Goal: Information Seeking & Learning: Learn about a topic

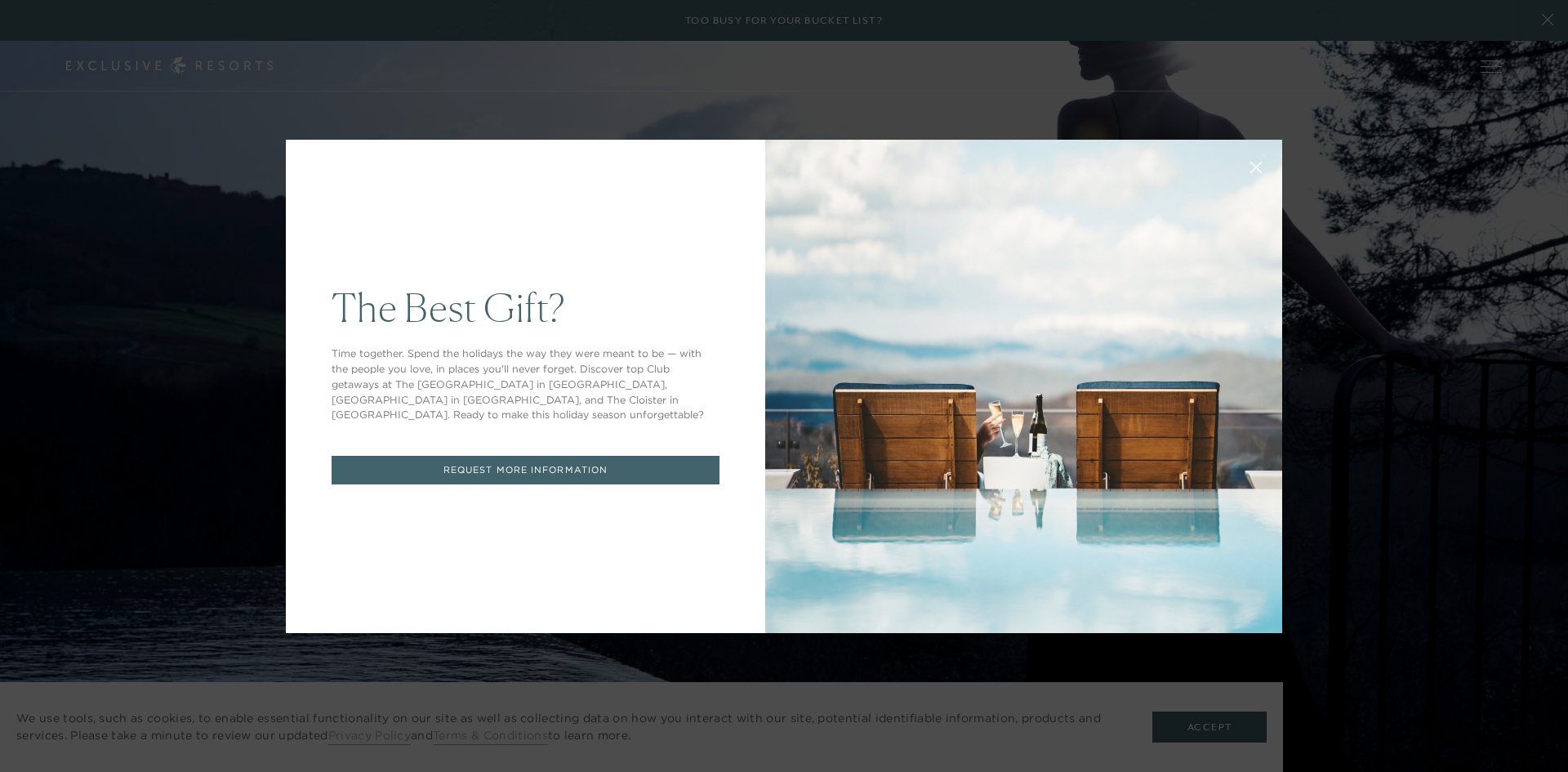
click at [1252, 176] on button at bounding box center [1256, 166] width 39 height 39
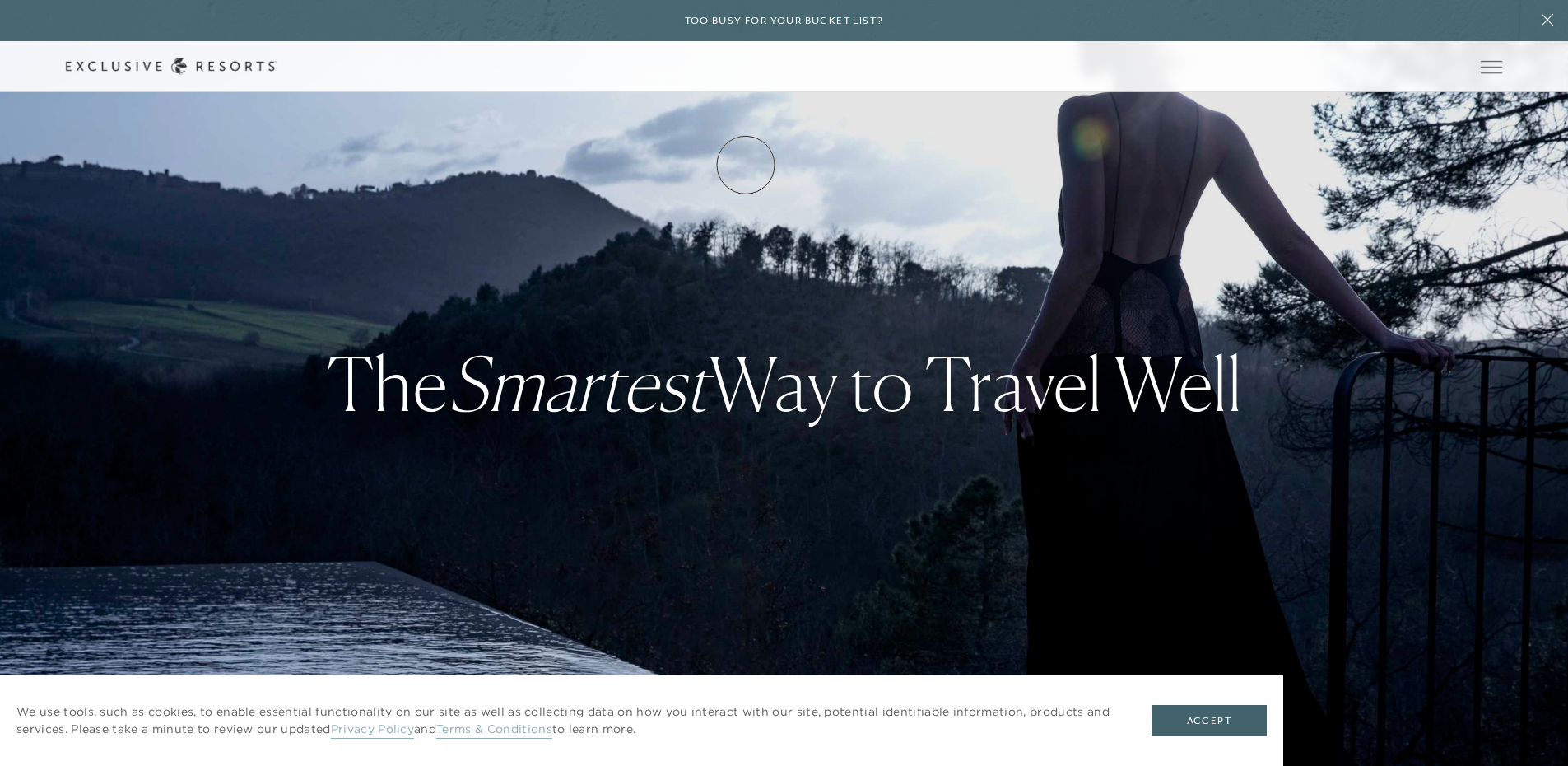
click at [0, 0] on link "How it works" at bounding box center [0, 0] width 0 height 0
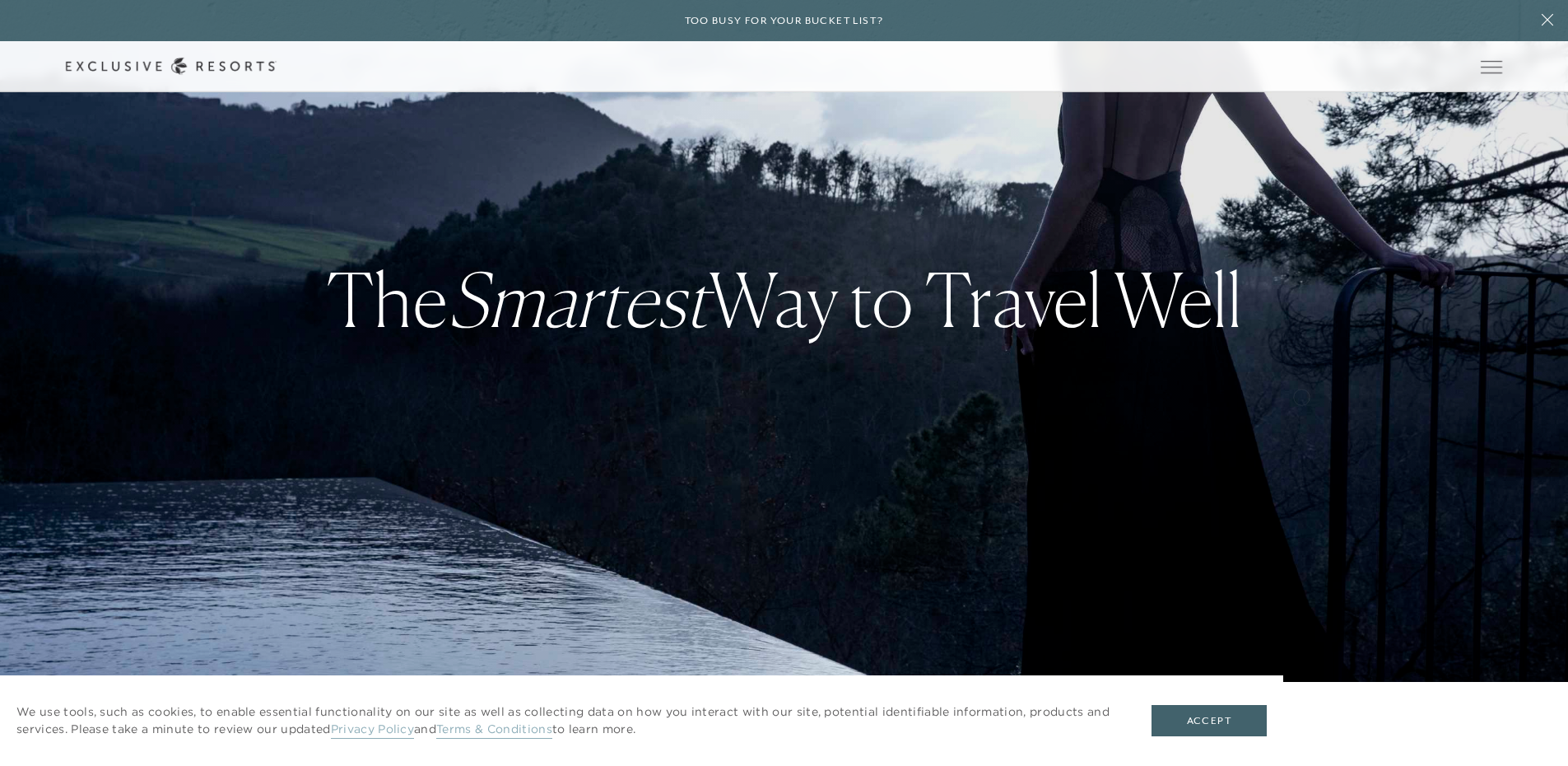
scroll to position [164, 0]
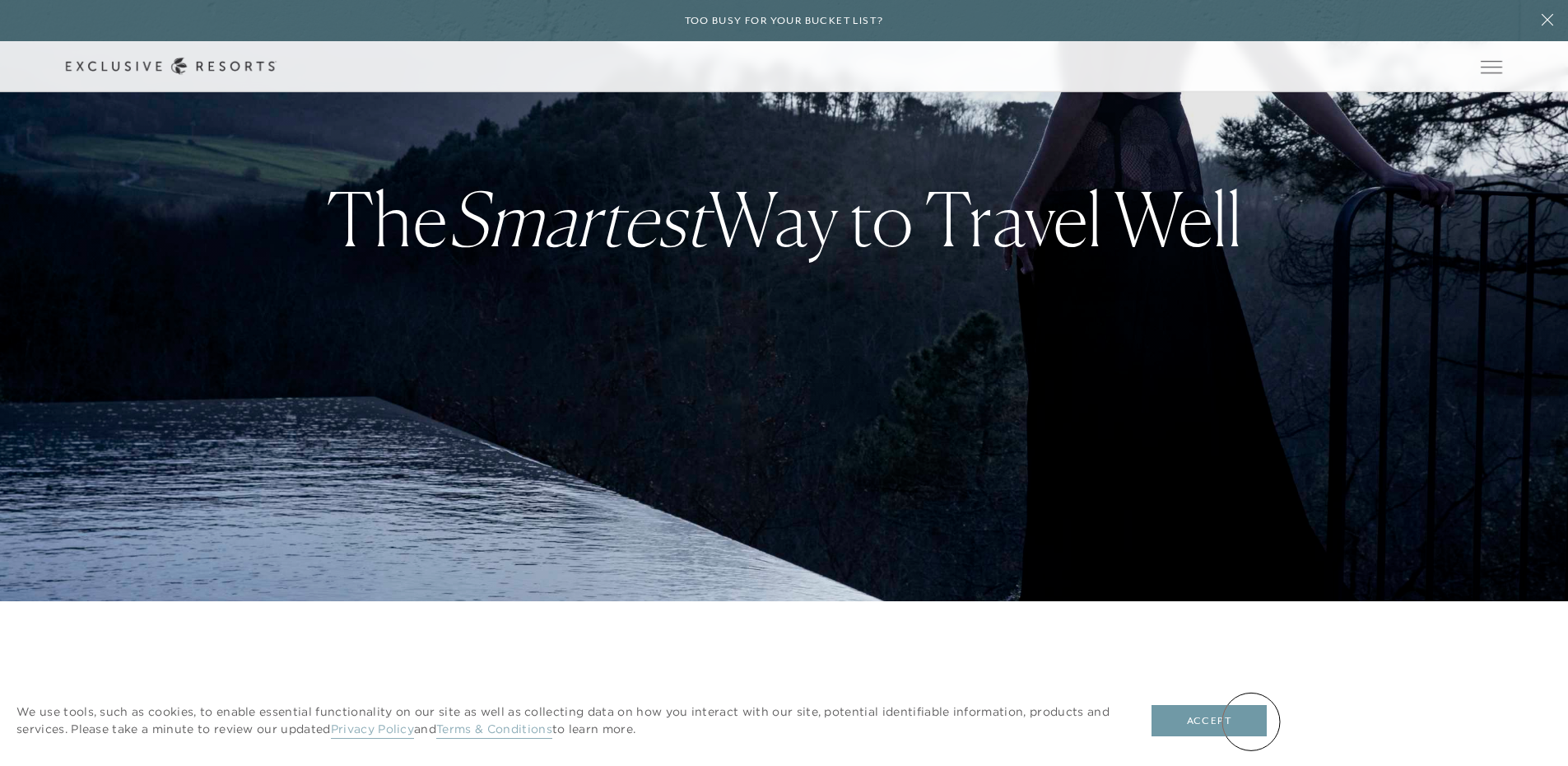
click at [1251, 721] on button "Accept" at bounding box center [1208, 720] width 115 height 31
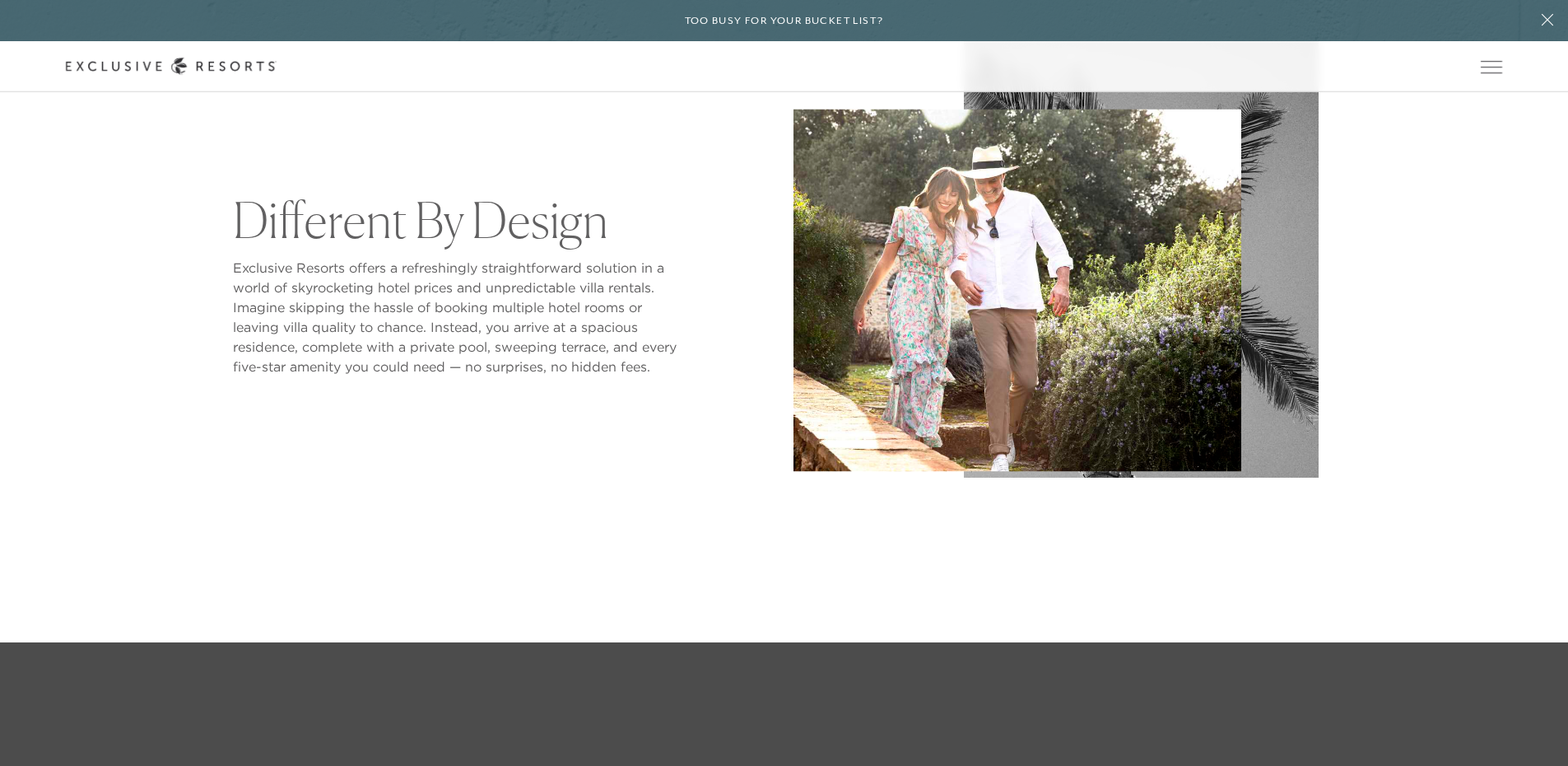
scroll to position [1152, 0]
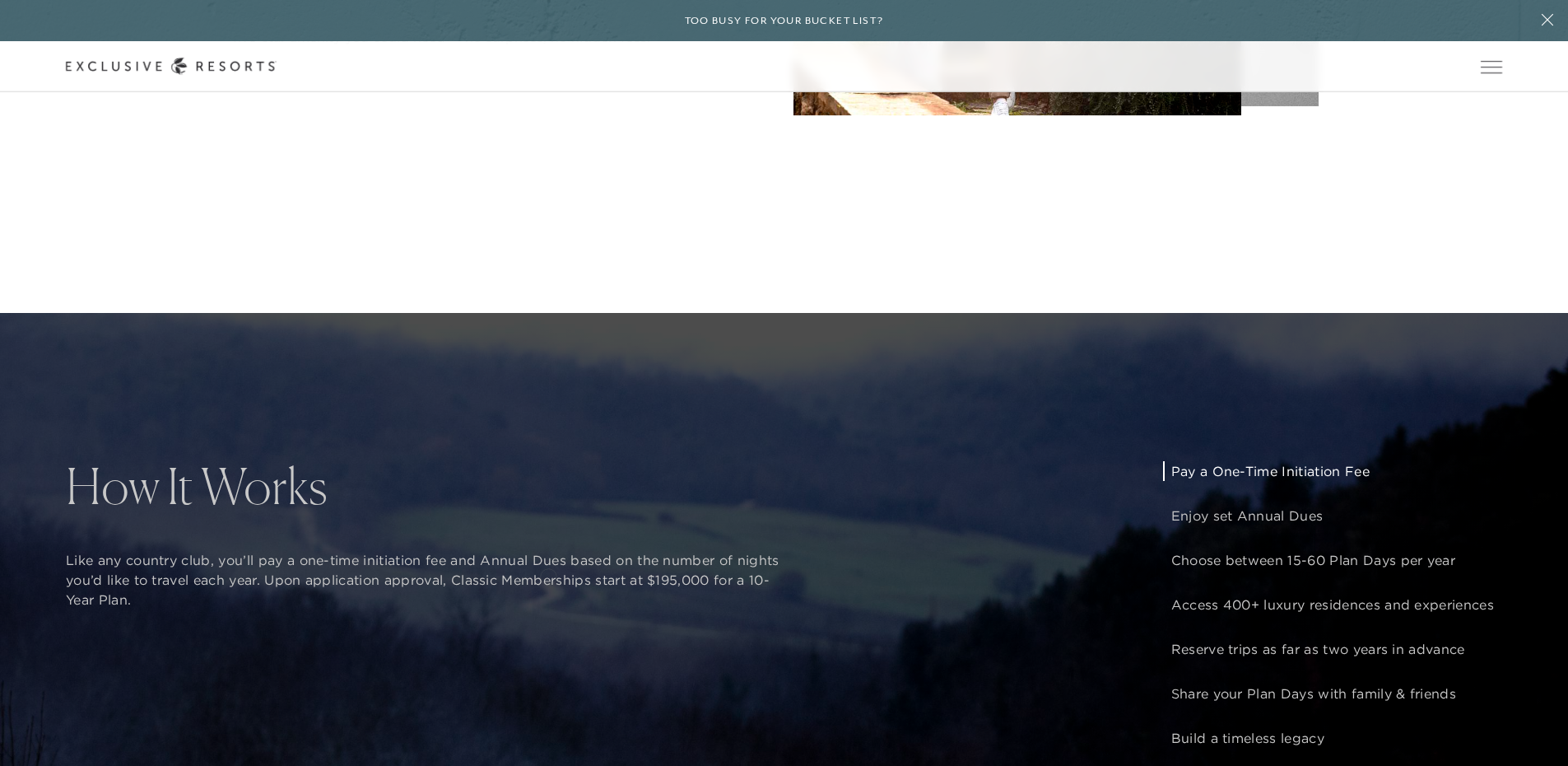
click at [548, 575] on p "Like any country club, you’ll pay a one-time initiation fee and Annual Dues bas…" at bounding box center [425, 579] width 718 height 59
click at [549, 575] on p "Like any country club, you’ll pay a one-time initiation fee and Annual Dues bas…" at bounding box center [425, 579] width 718 height 59
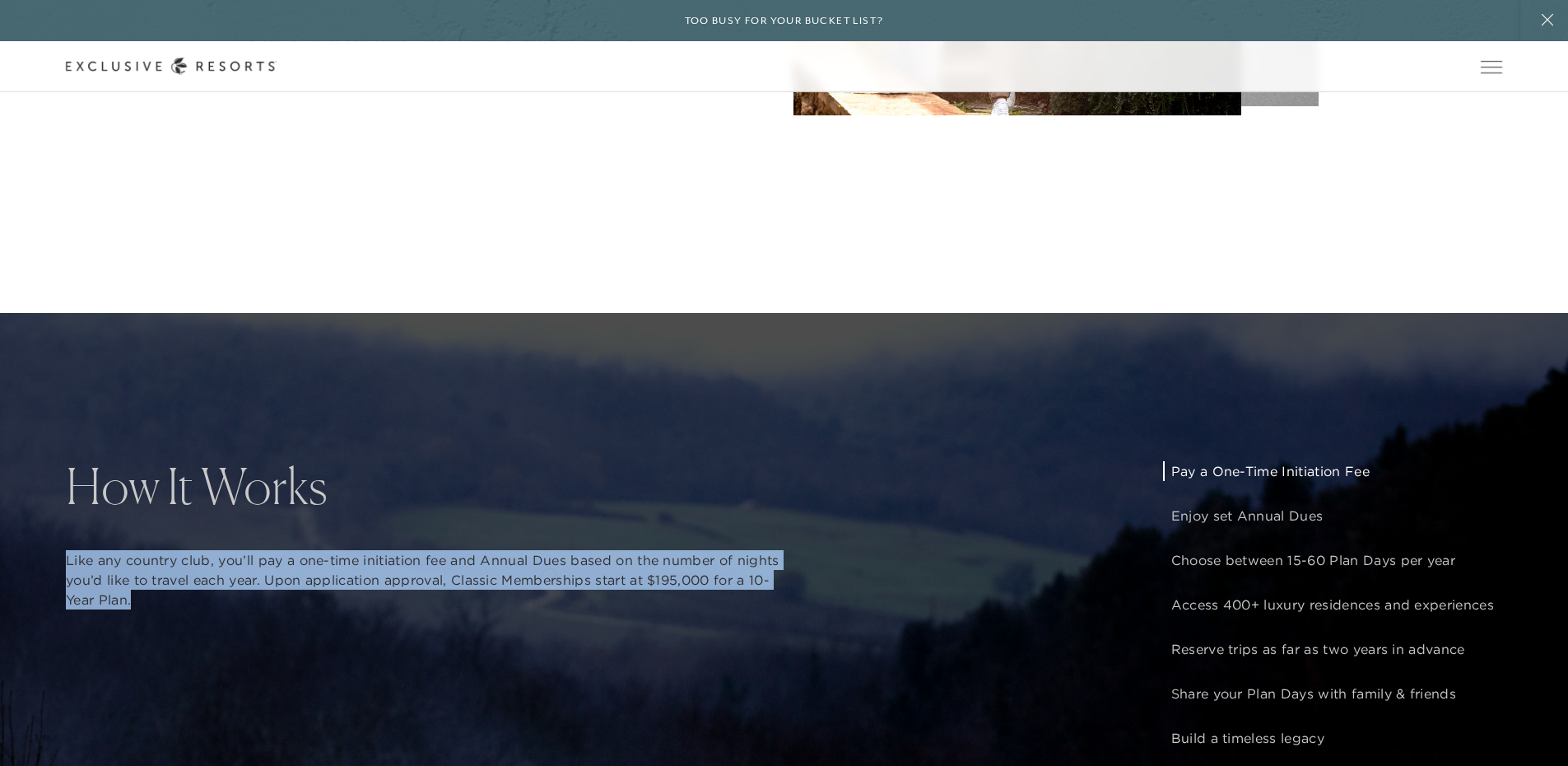
click at [549, 575] on p "Like any country club, you’ll pay a one-time initiation fee and Annual Dues bas…" at bounding box center [425, 579] width 718 height 59
click at [574, 600] on p "Like any country club, you’ll pay a one-time initiation fee and Annual Dues bas…" at bounding box center [425, 579] width 718 height 59
click at [843, 608] on div "How It Works Like any country club, you’ll pay a one-time initiation fee and An…" at bounding box center [784, 695] width 1568 height 766
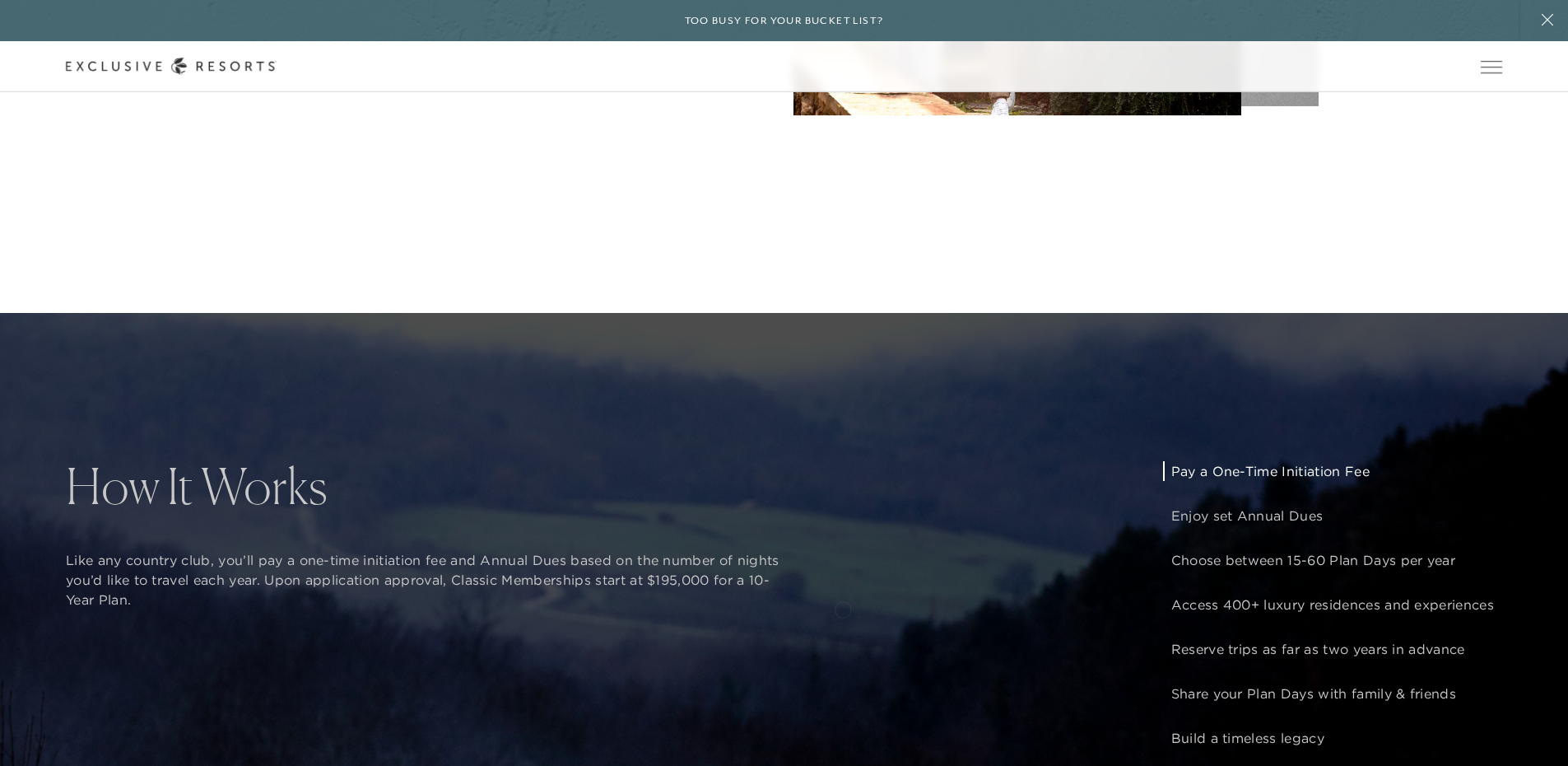
click at [843, 608] on div "How It Works Like any country club, you’ll pay a one-time initiation fee and An…" at bounding box center [784, 695] width 1568 height 766
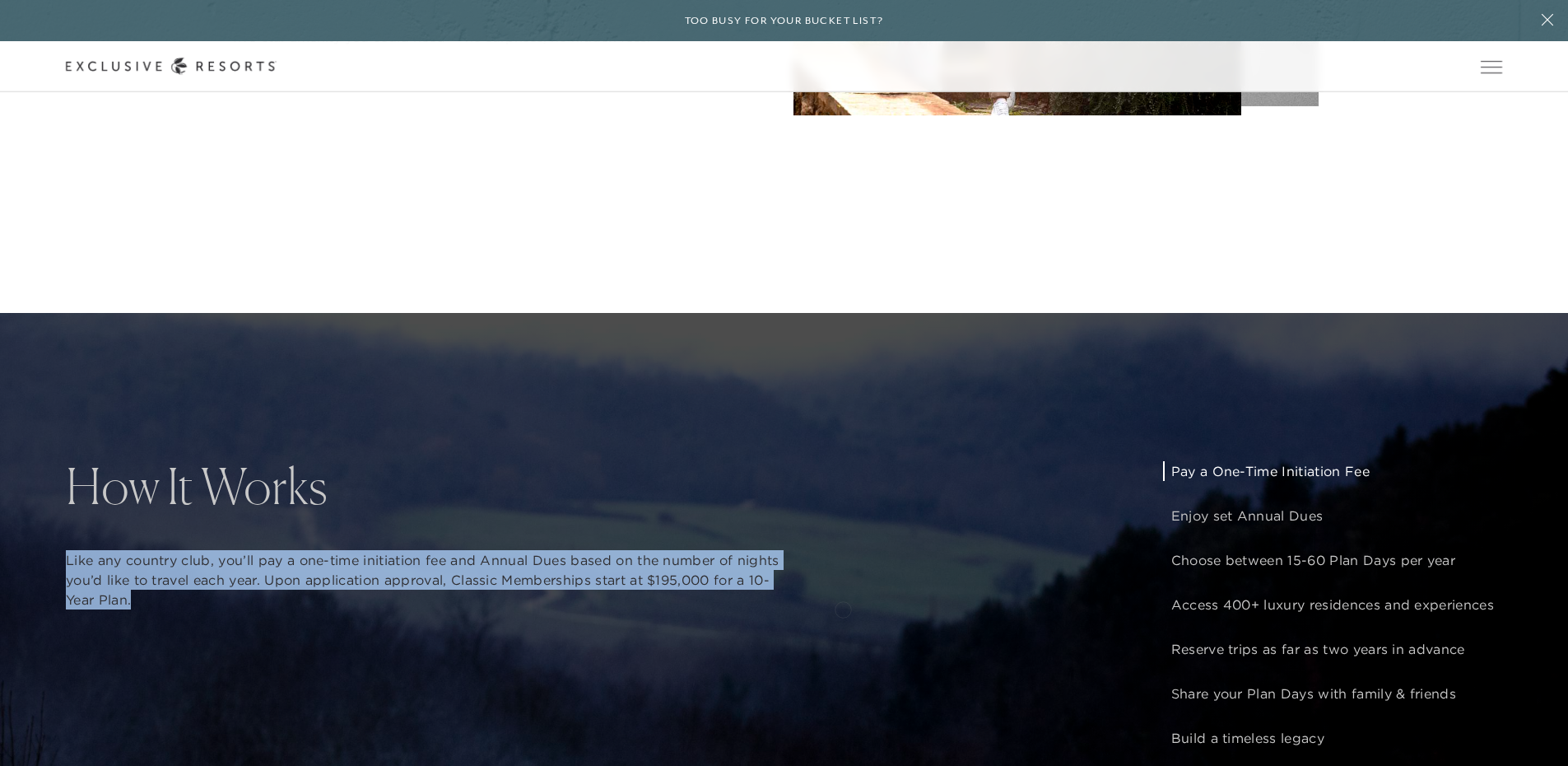
click at [843, 608] on div "How It Works Like any country club, you’ll pay a one-time initiation fee and An…" at bounding box center [784, 695] width 1568 height 766
click at [974, 593] on div "How It Works Like any country club, you’ll pay a one-time initiation fee and An…" at bounding box center [784, 695] width 1568 height 766
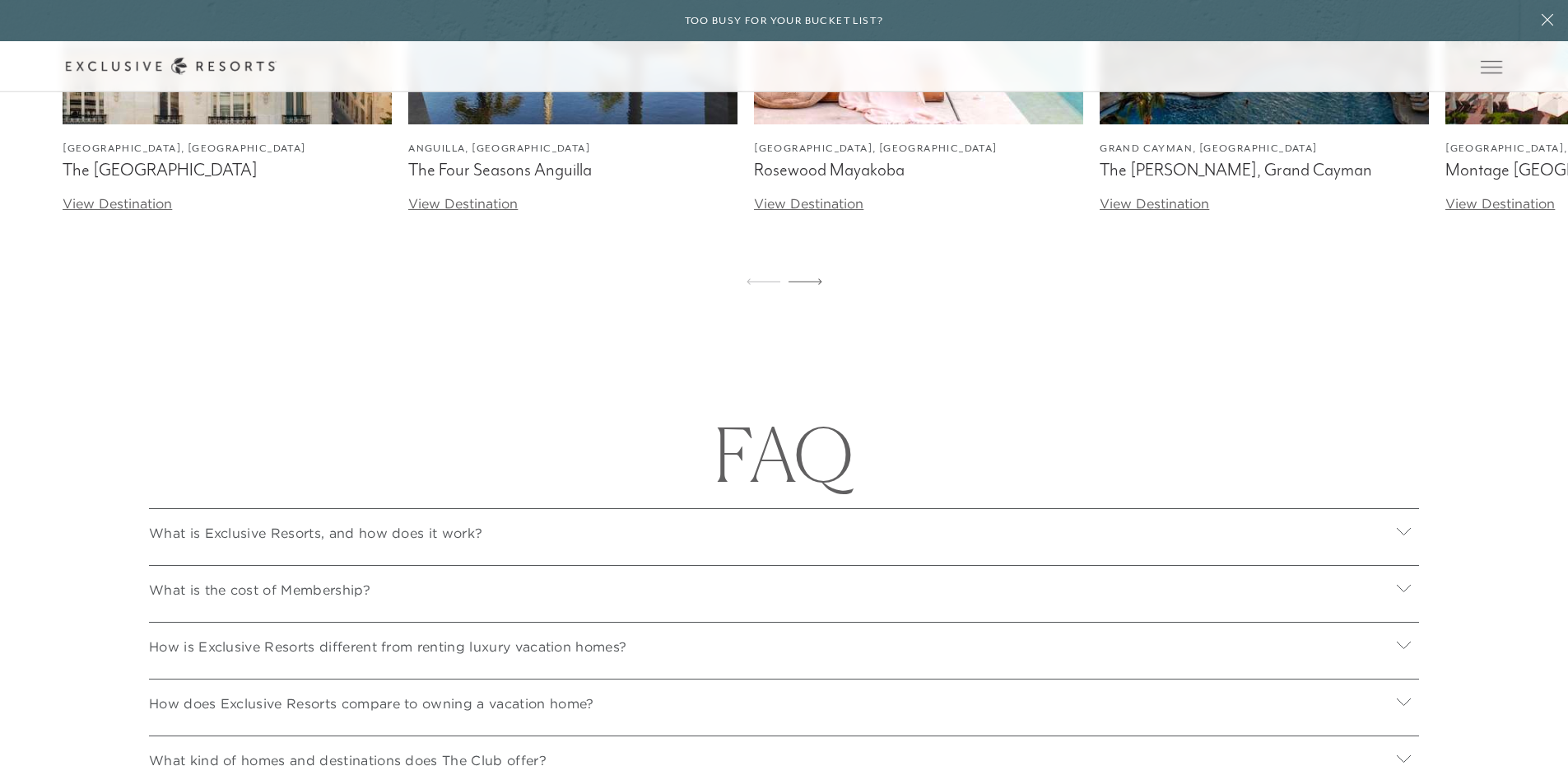
scroll to position [5680, 0]
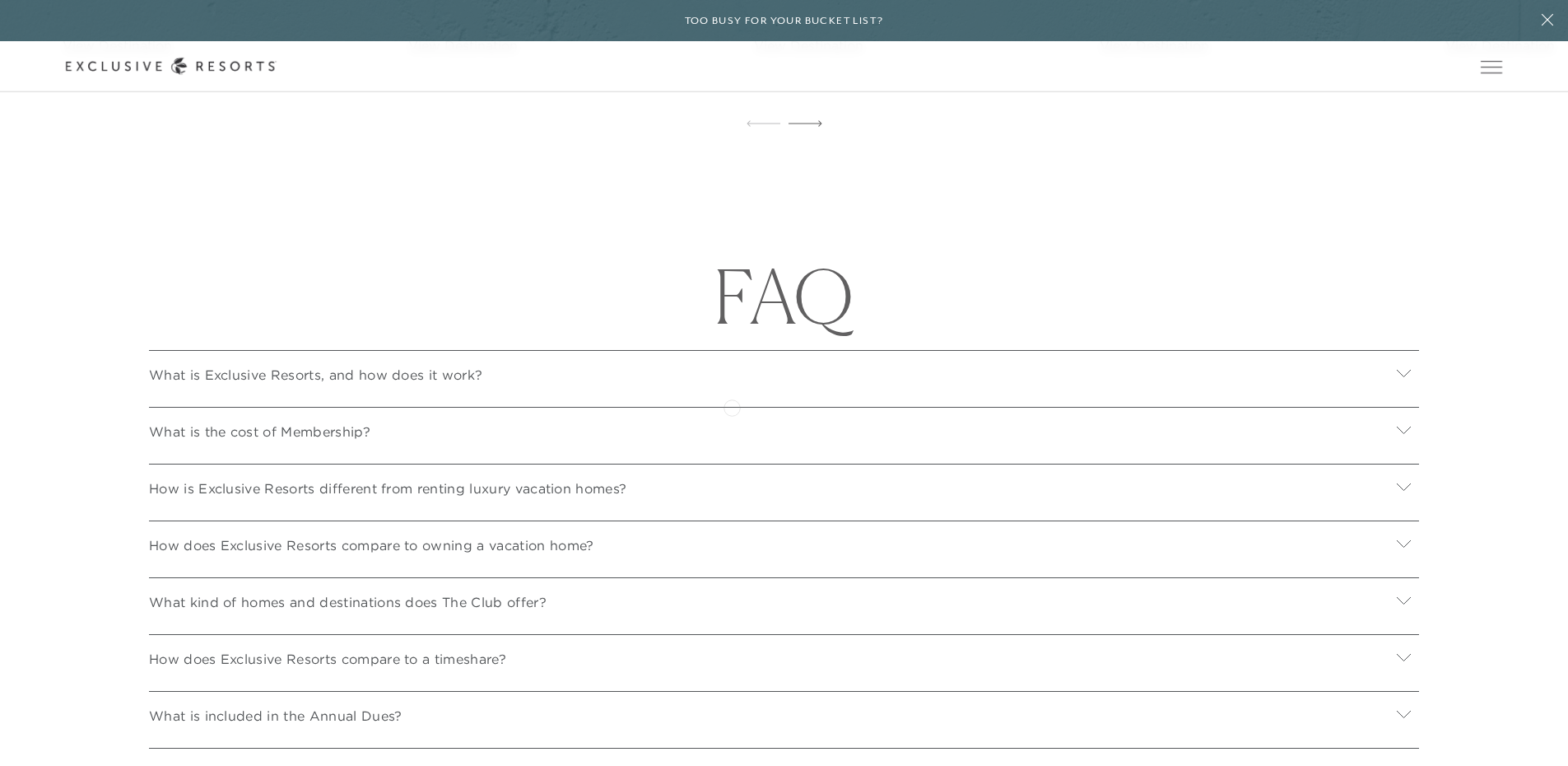
click at [732, 394] on div "What is Exclusive Resorts, and how does it work?" at bounding box center [784, 372] width 1270 height 45
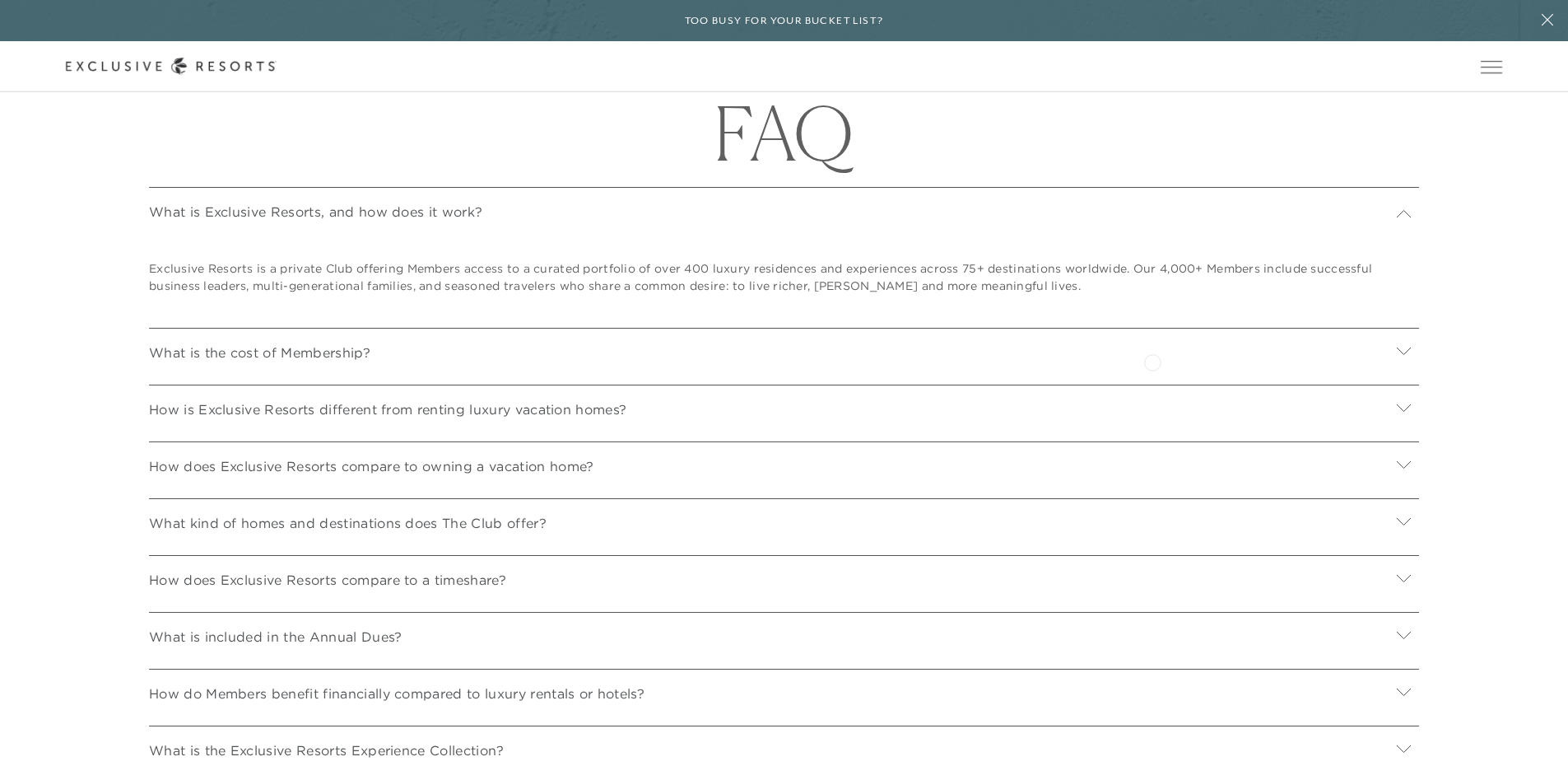
scroll to position [5845, 0]
click at [697, 370] on div "What is the cost of Membership?" at bounding box center [784, 349] width 1270 height 45
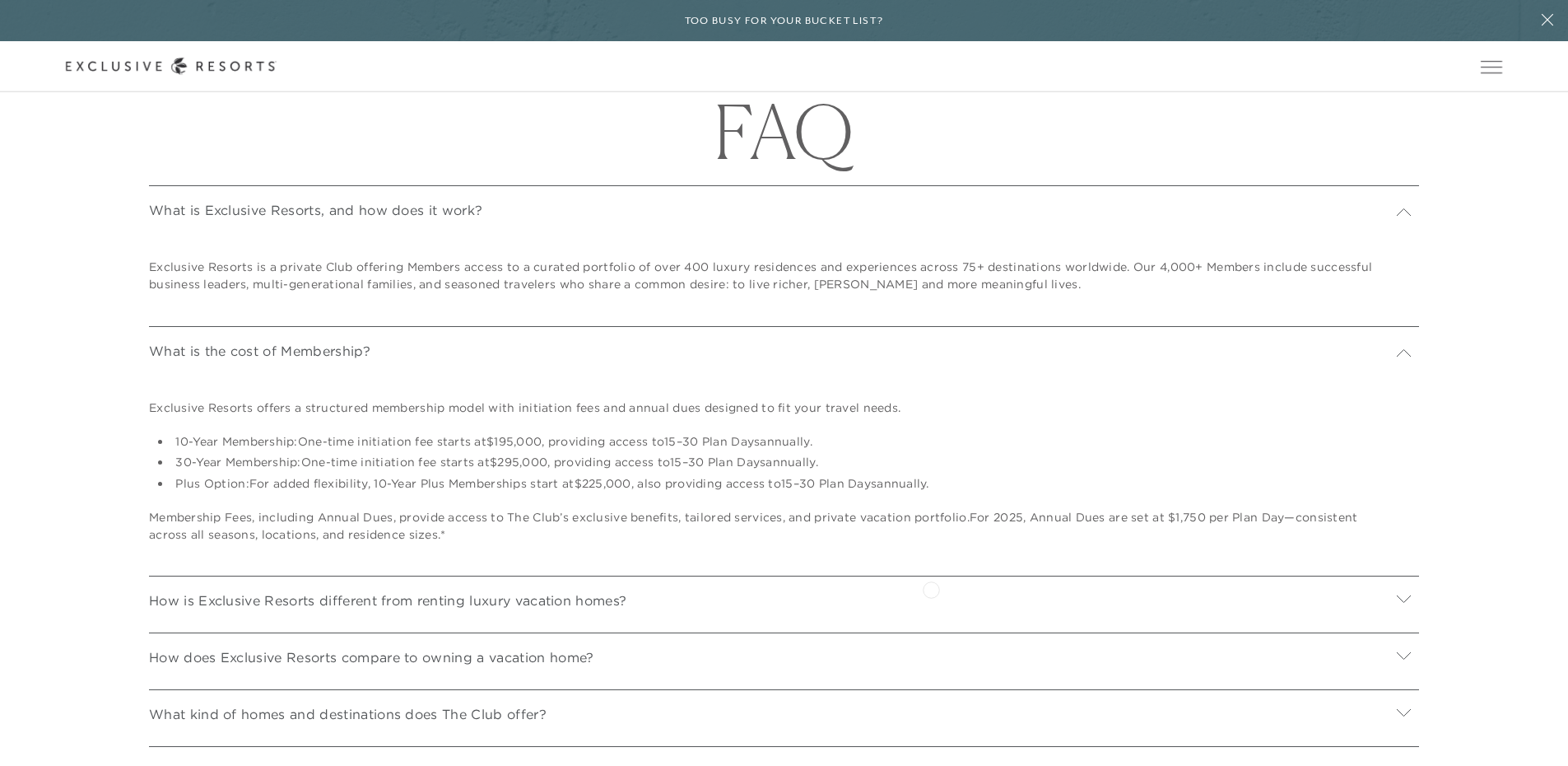
click at [931, 563] on div "Exclusive Resorts offers a structured membership model with initiation fees and…" at bounding box center [784, 467] width 1270 height 193
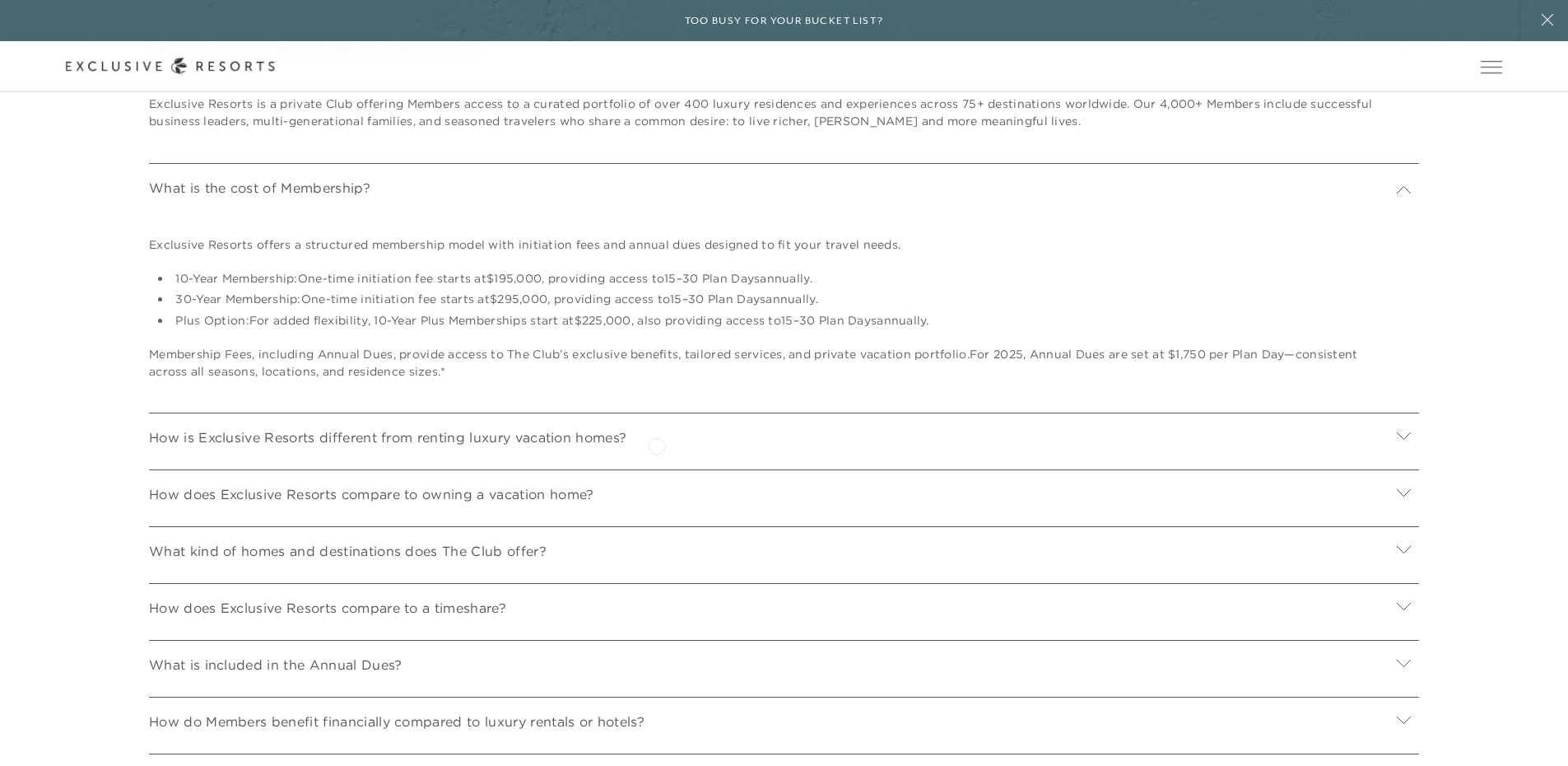
scroll to position [6009, 0]
click at [596, 455] on div "How is Exclusive Resorts different from renting luxury vacation homes?" at bounding box center [784, 434] width 1270 height 45
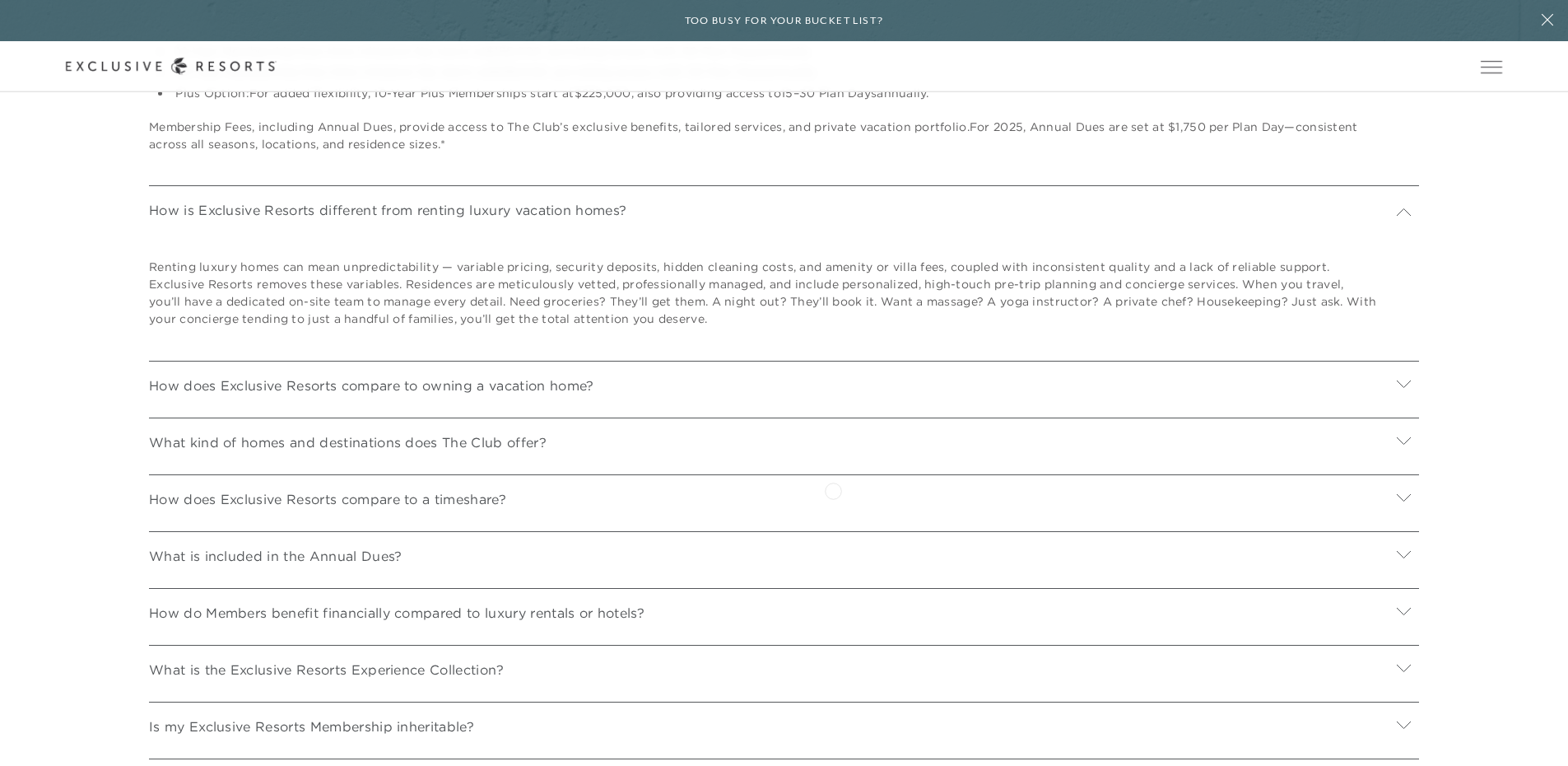
scroll to position [6257, 0]
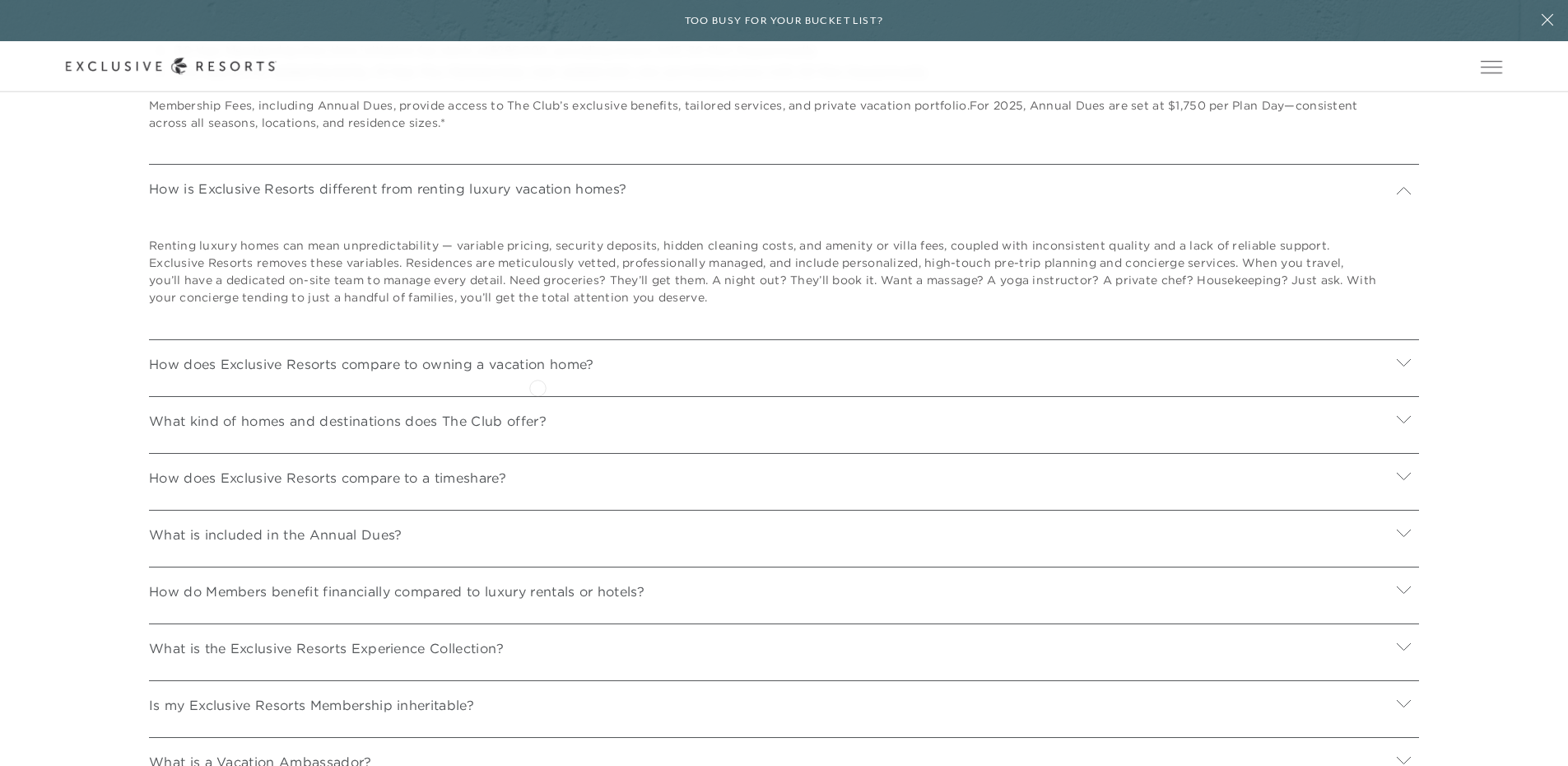
click at [537, 383] on div "How does Exclusive Resorts compare to owning a vacation home?" at bounding box center [784, 361] width 1270 height 45
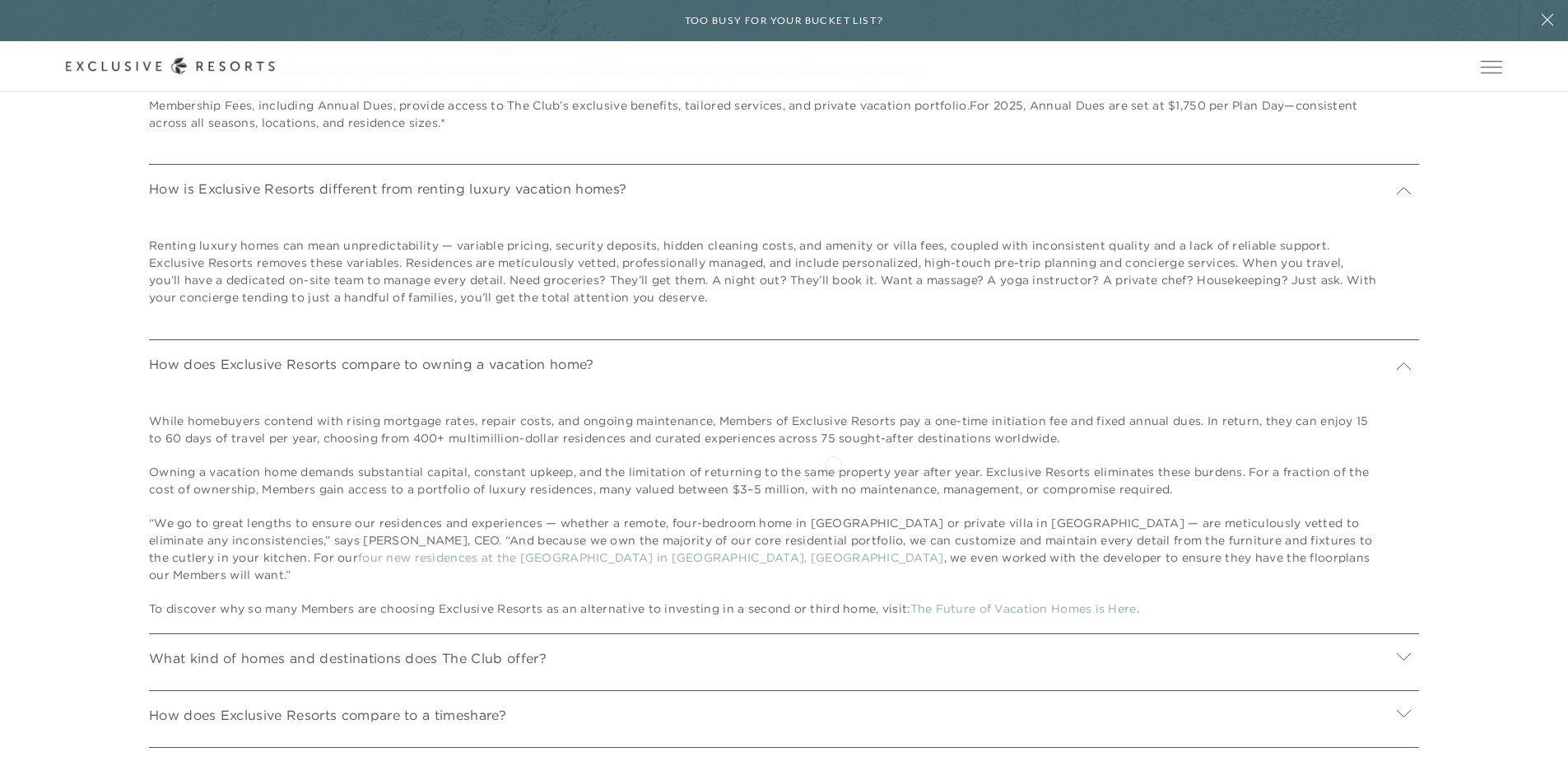
click at [833, 447] on p "While homebuyers contend with rising mortgage rates, repair costs, and ongoing …" at bounding box center [764, 429] width 1229 height 35
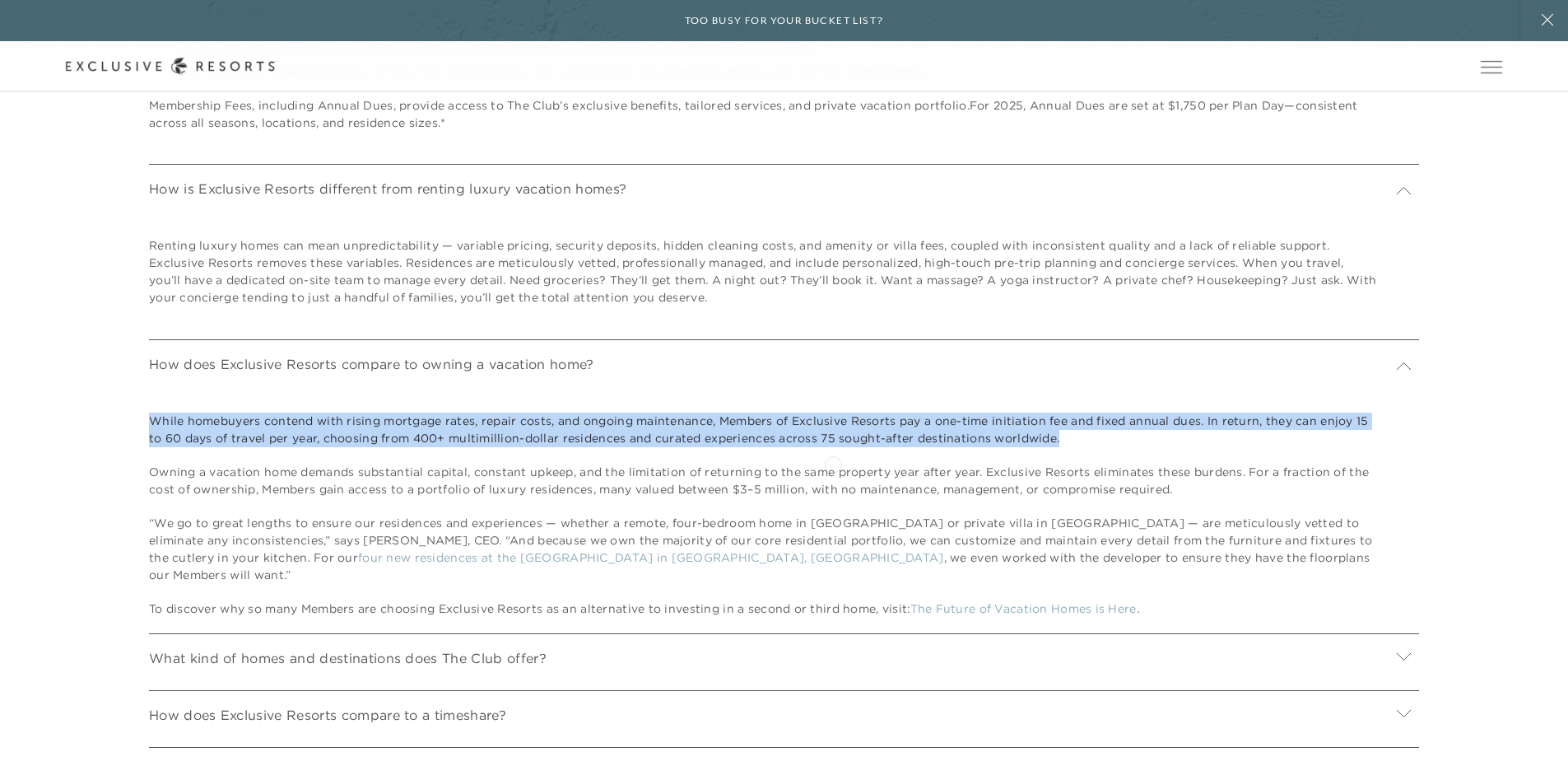
click at [833, 447] on p "While homebuyers contend with rising mortgage rates, repair costs, and ongoing …" at bounding box center [764, 429] width 1229 height 35
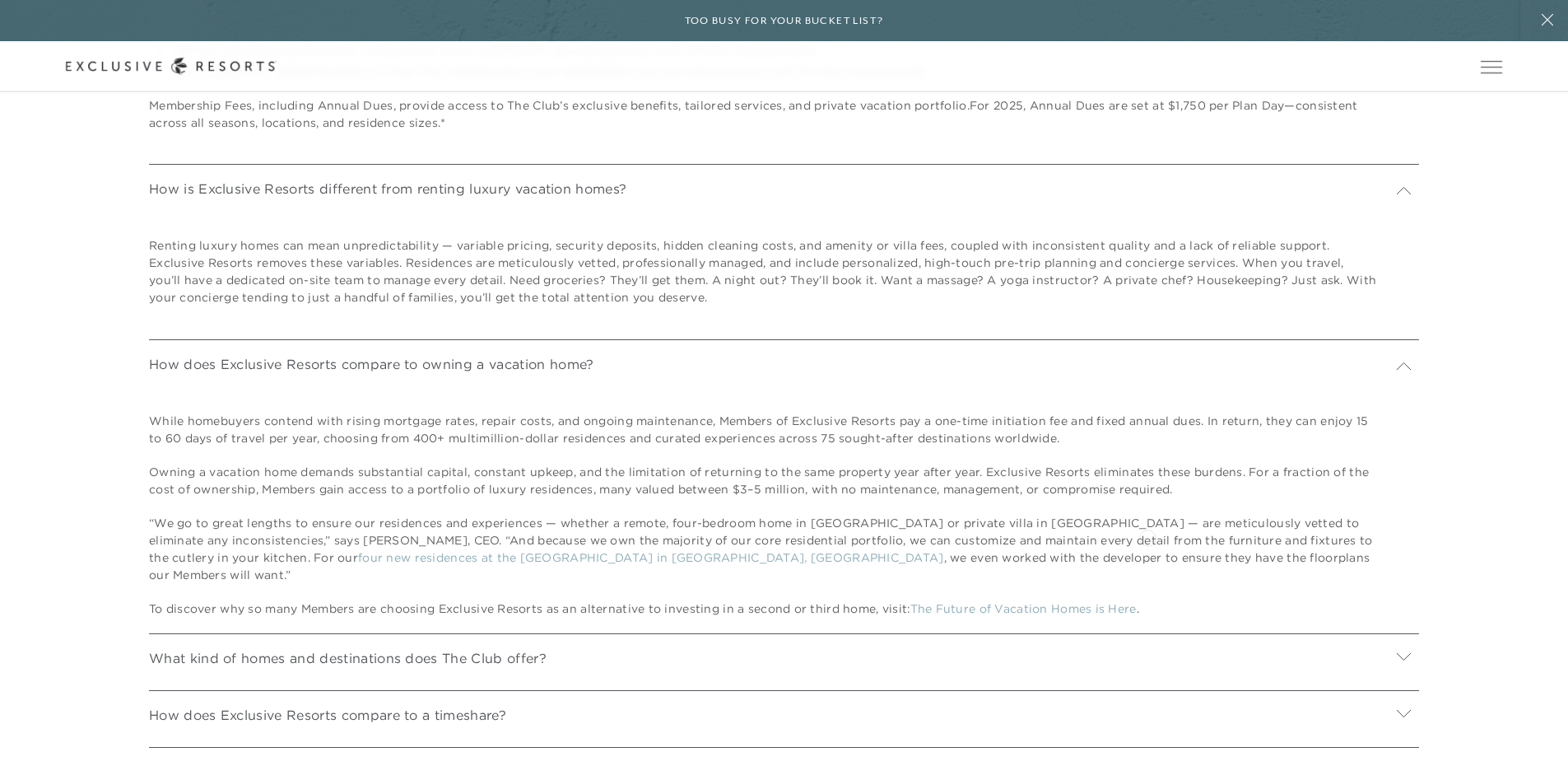
click at [1159, 540] on div "While homebuyers contend with rising mortgage rates, repair costs, and ongoing …" at bounding box center [764, 514] width 1229 height 205
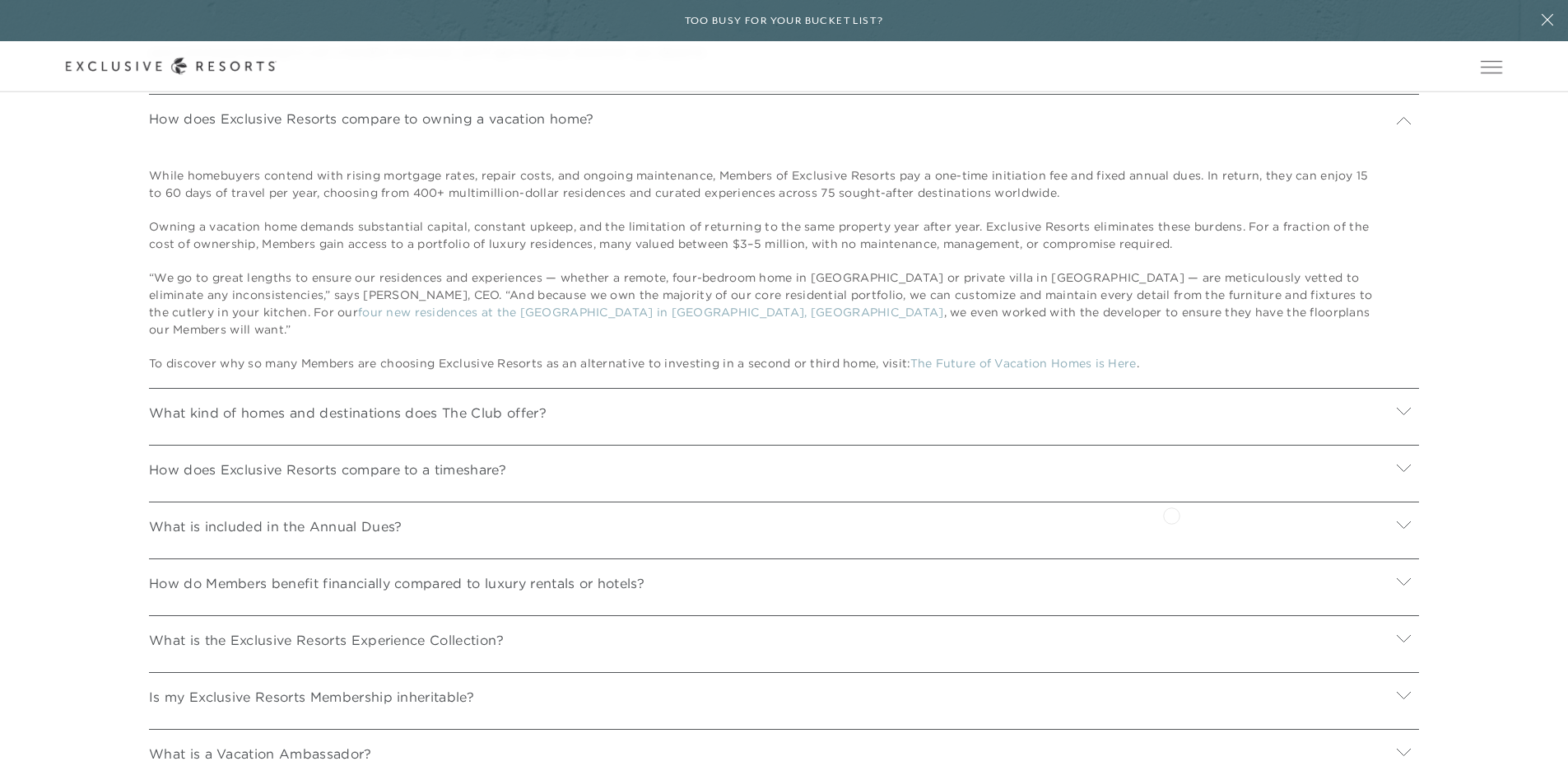
scroll to position [6503, 0]
click at [526, 421] on p "What kind of homes and destinations does The Club offer?" at bounding box center [348, 411] width 398 height 20
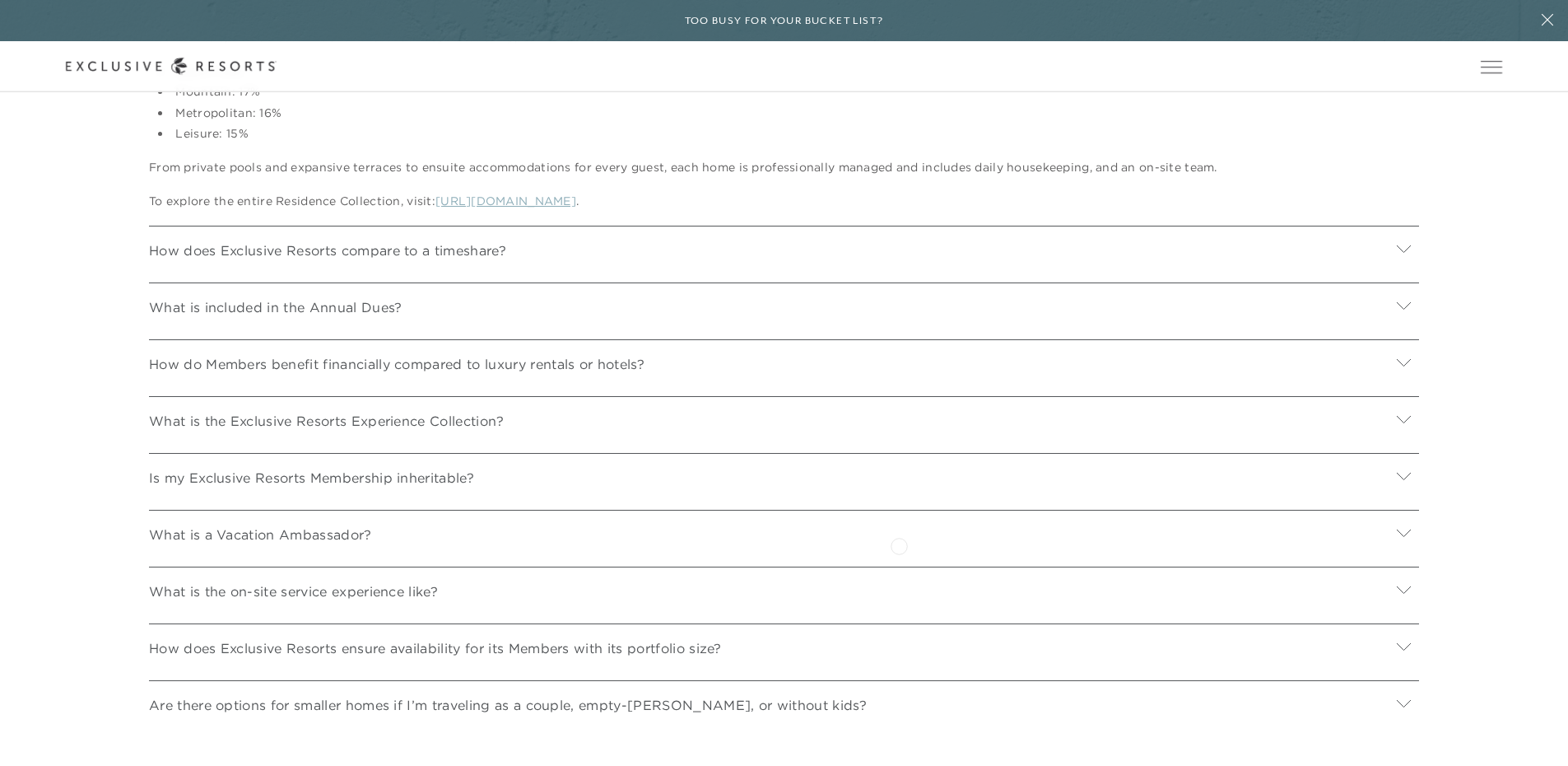
scroll to position [7080, 0]
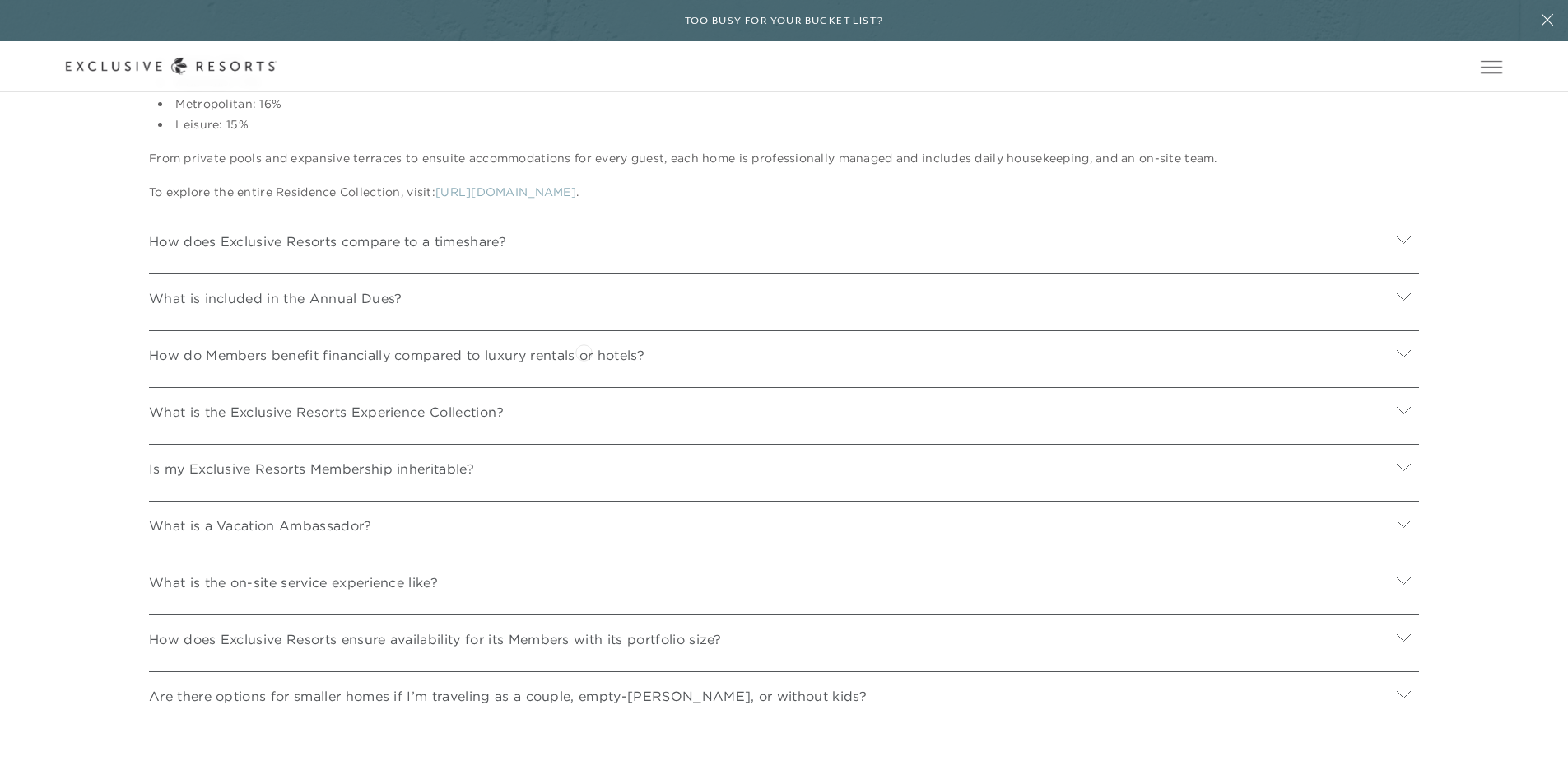
click at [592, 318] on div "What is included in the Annual Dues?" at bounding box center [784, 296] width 1270 height 45
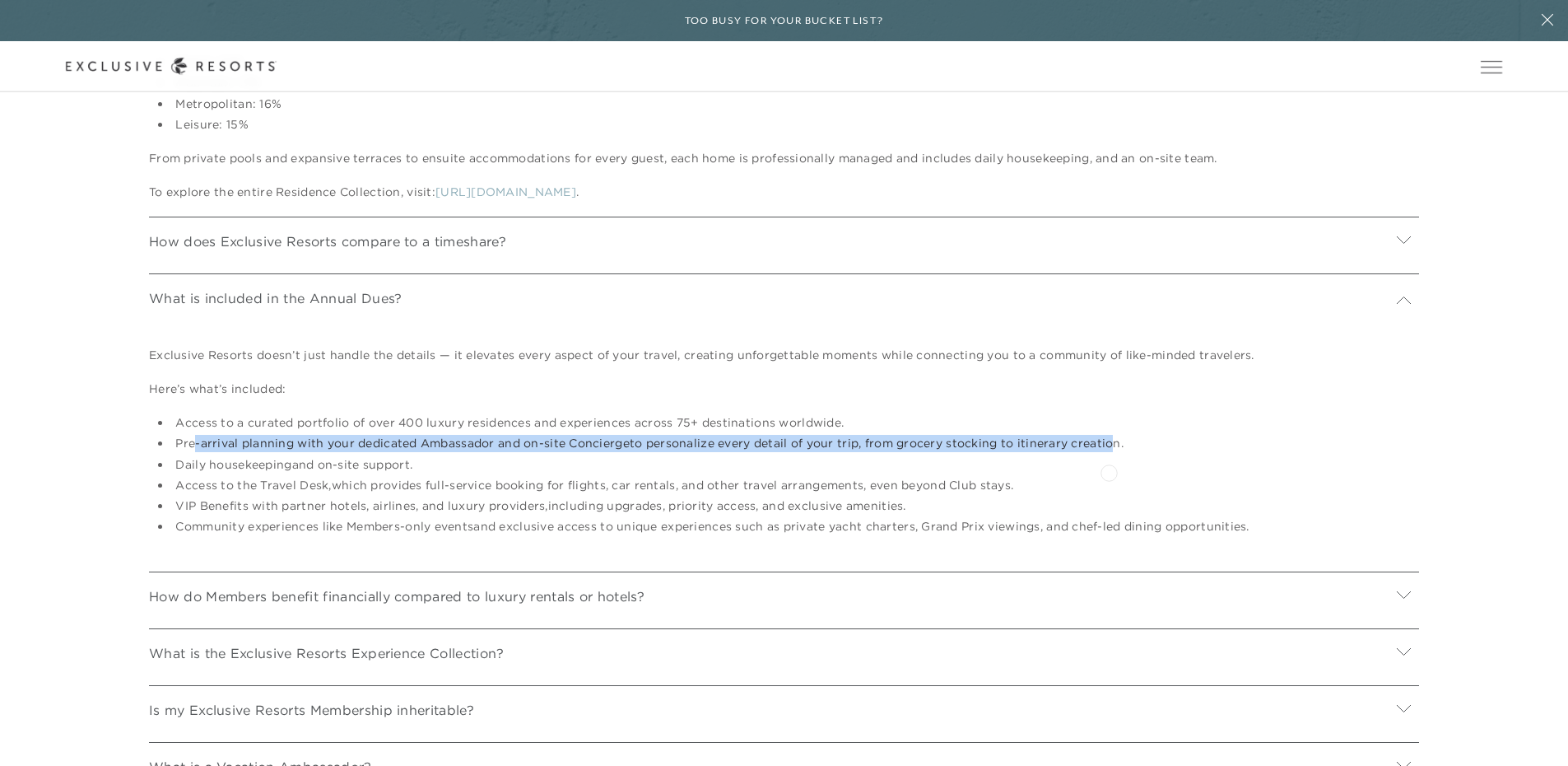
drag, startPoint x: 196, startPoint y: 481, endPoint x: 1109, endPoint y: 471, distance: 913.1
click at [1109, 471] on ul "Access to a curated portfolio of over 400 luxury residences and experiences acr…" at bounding box center [770, 474] width 1217 height 121
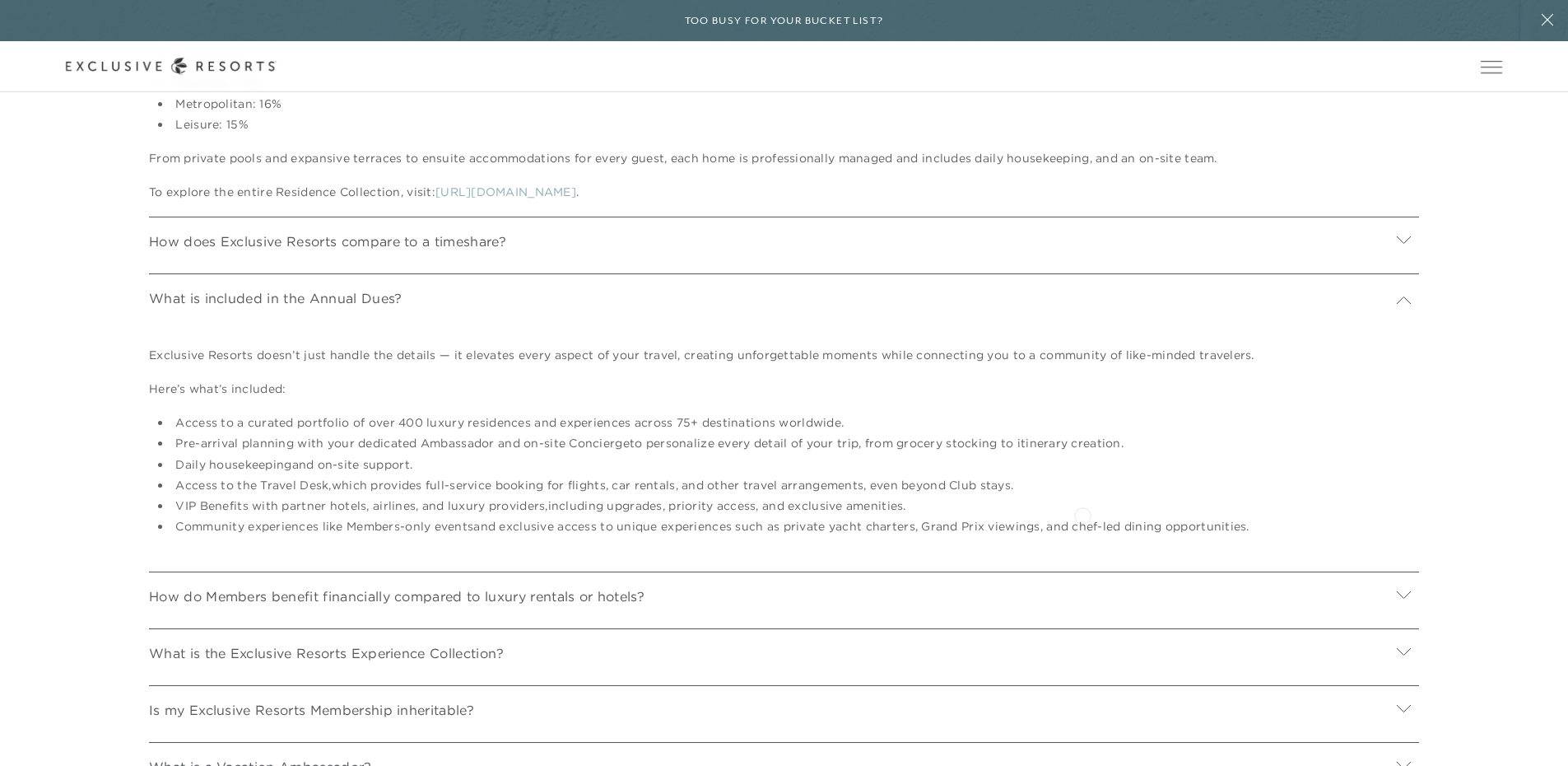
click at [1081, 494] on li "Access to the Travel Desk, which provides full-service booking for flights, car…" at bounding box center [775, 484] width 1207 height 17
click at [377, 474] on li "Daily housekeeping and on-site support." at bounding box center [775, 464] width 1207 height 17
click at [374, 494] on li "Access to the Travel Desk, which provides full-service booking for flights, car…" at bounding box center [775, 484] width 1207 height 17
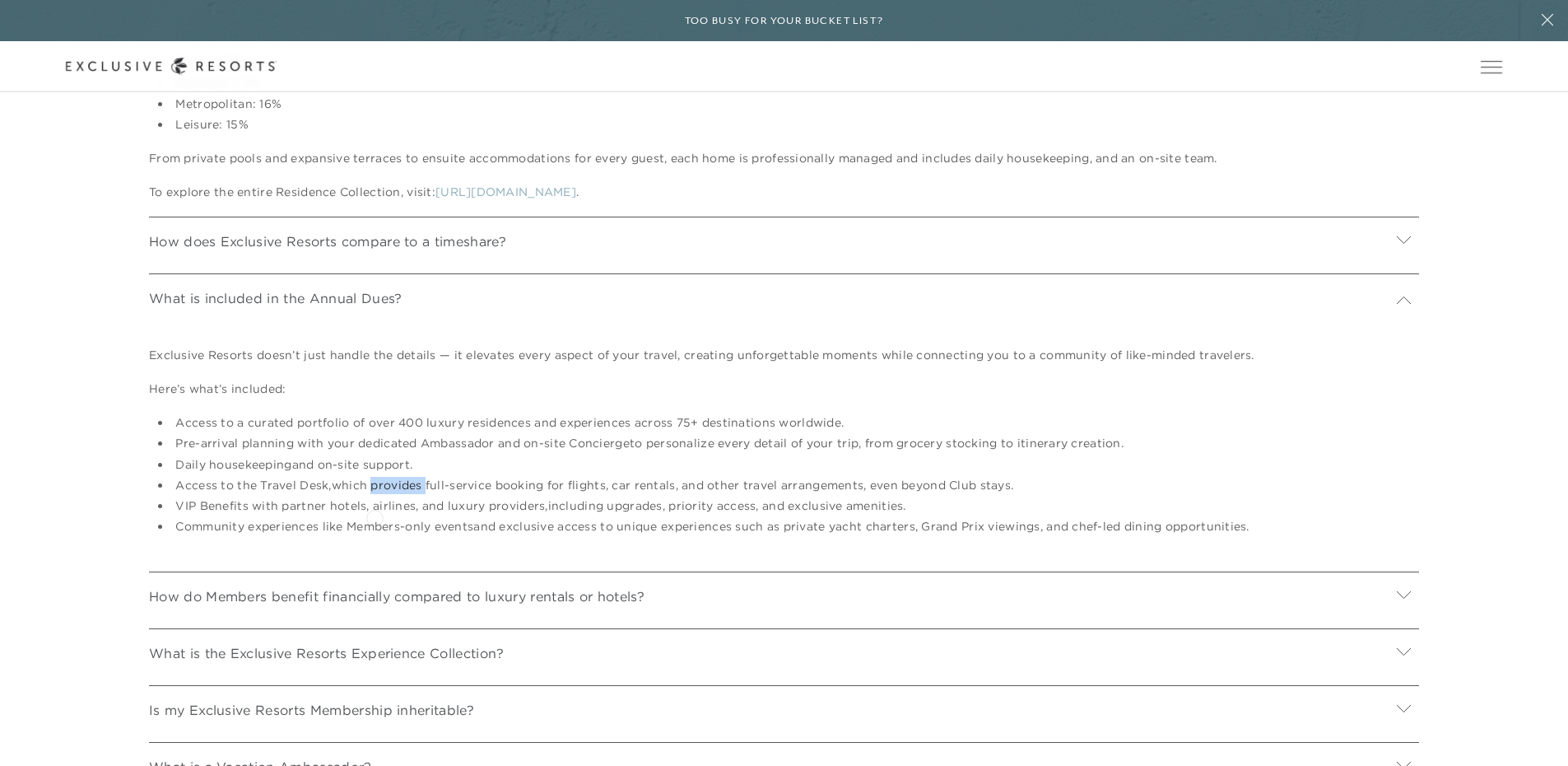
click at [374, 494] on li "Access to the Travel Desk, which provides full-service booking for flights, car…" at bounding box center [775, 484] width 1207 height 17
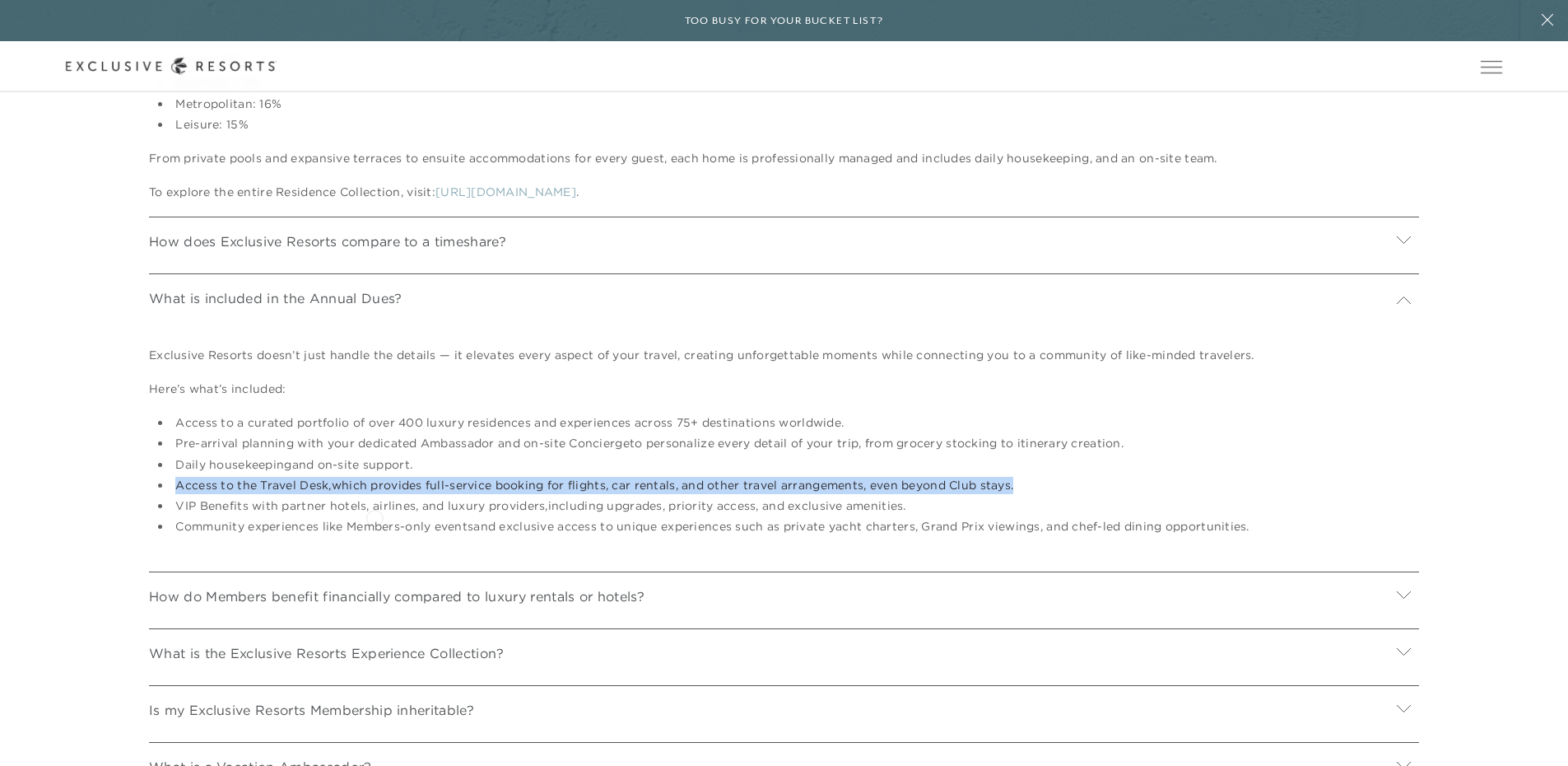
click at [374, 494] on li "Access to the Travel Desk, which provides full-service booking for flights, car…" at bounding box center [775, 484] width 1207 height 17
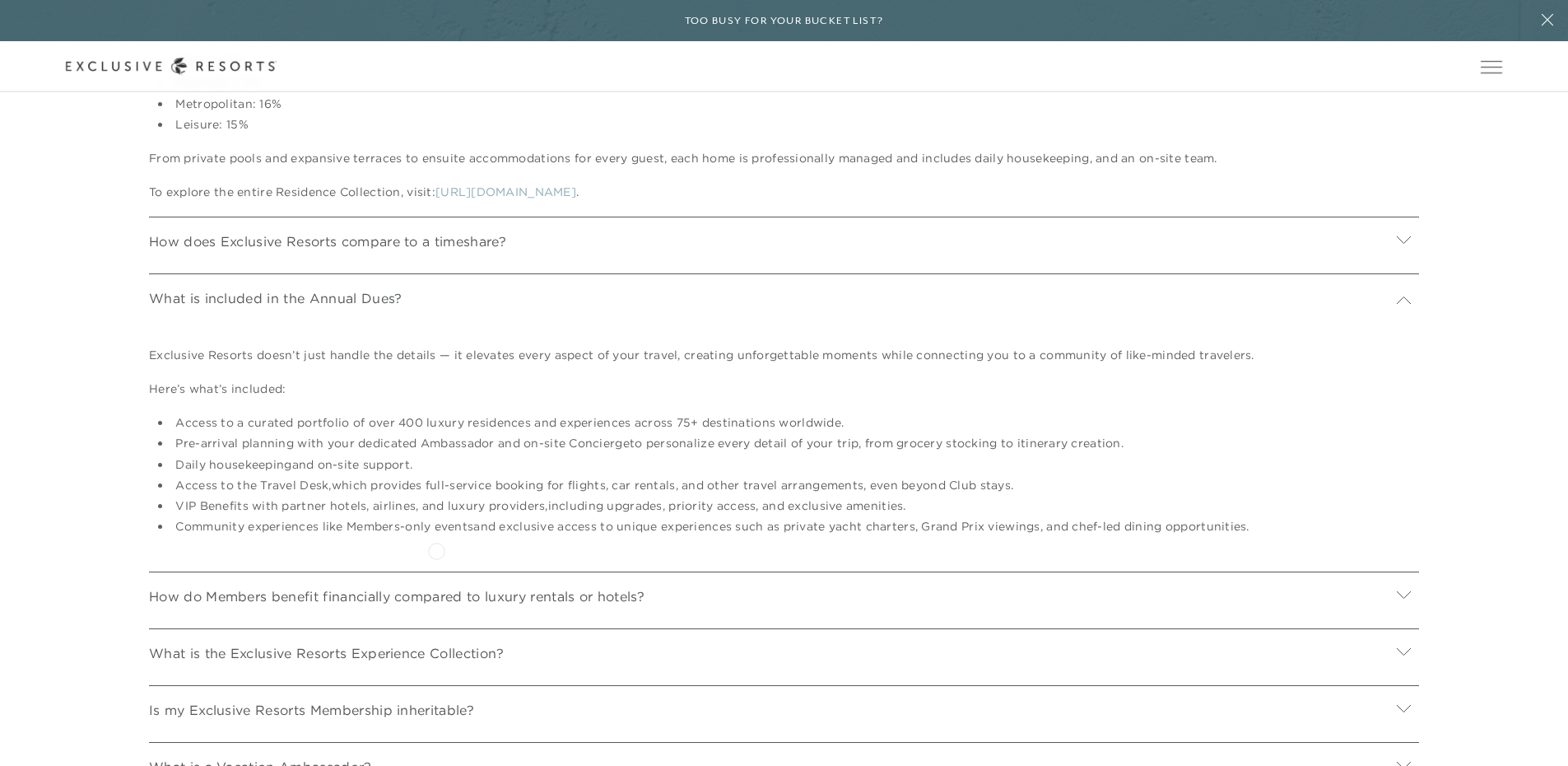
click at [440, 513] on strong "VIP Benefits with partner hotels, airlines, and luxury providers," at bounding box center [361, 505] width 372 height 15
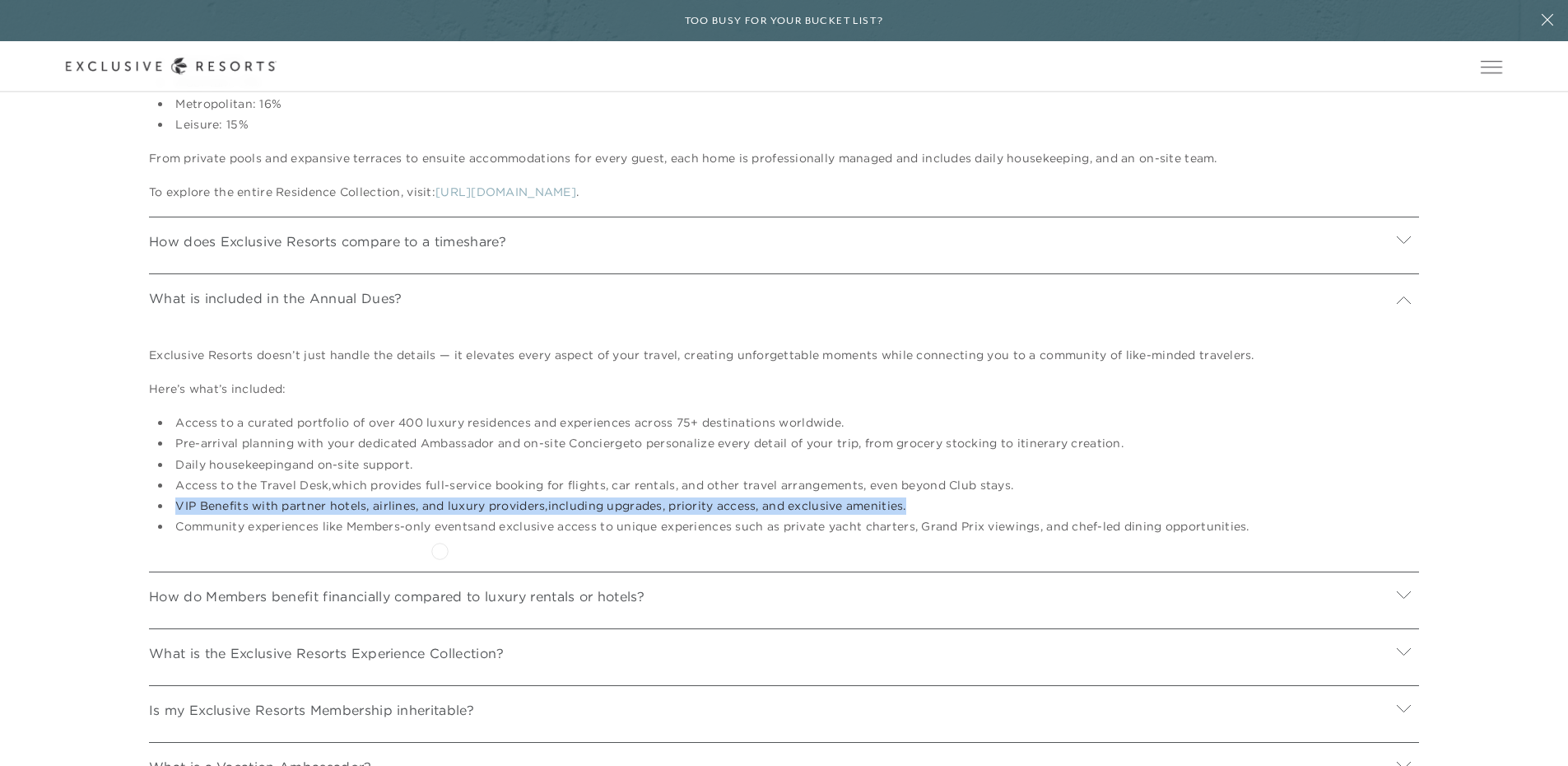
click at [440, 513] on strong "VIP Benefits with partner hotels, airlines, and luxury providers," at bounding box center [361, 505] width 372 height 15
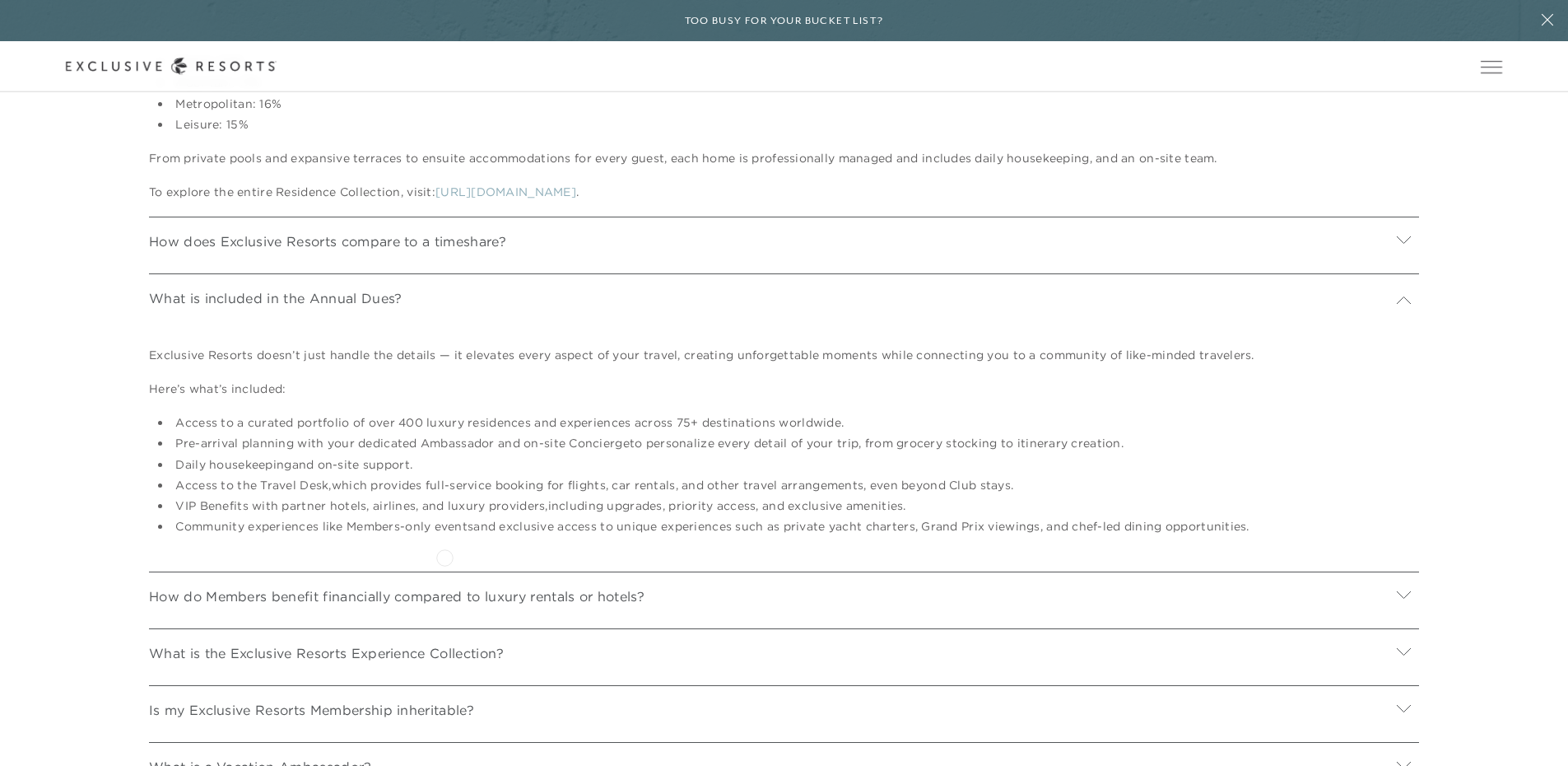
click at [444, 535] on li "Community experiences like Members-only events and exclusive access to unique e…" at bounding box center [775, 526] width 1207 height 17
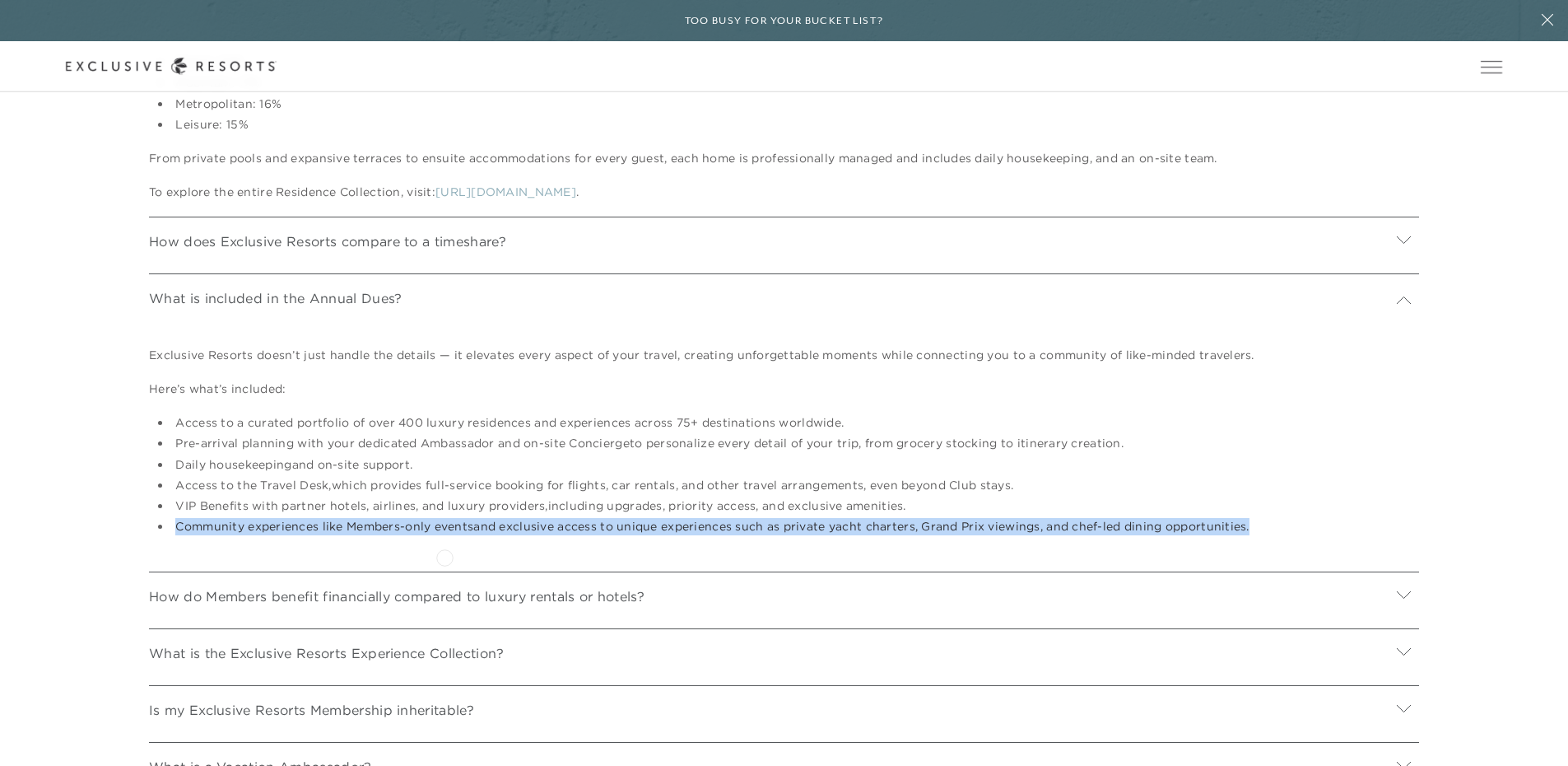
click at [444, 535] on li "Community experiences like Members-only events and exclusive access to unique e…" at bounding box center [775, 526] width 1207 height 17
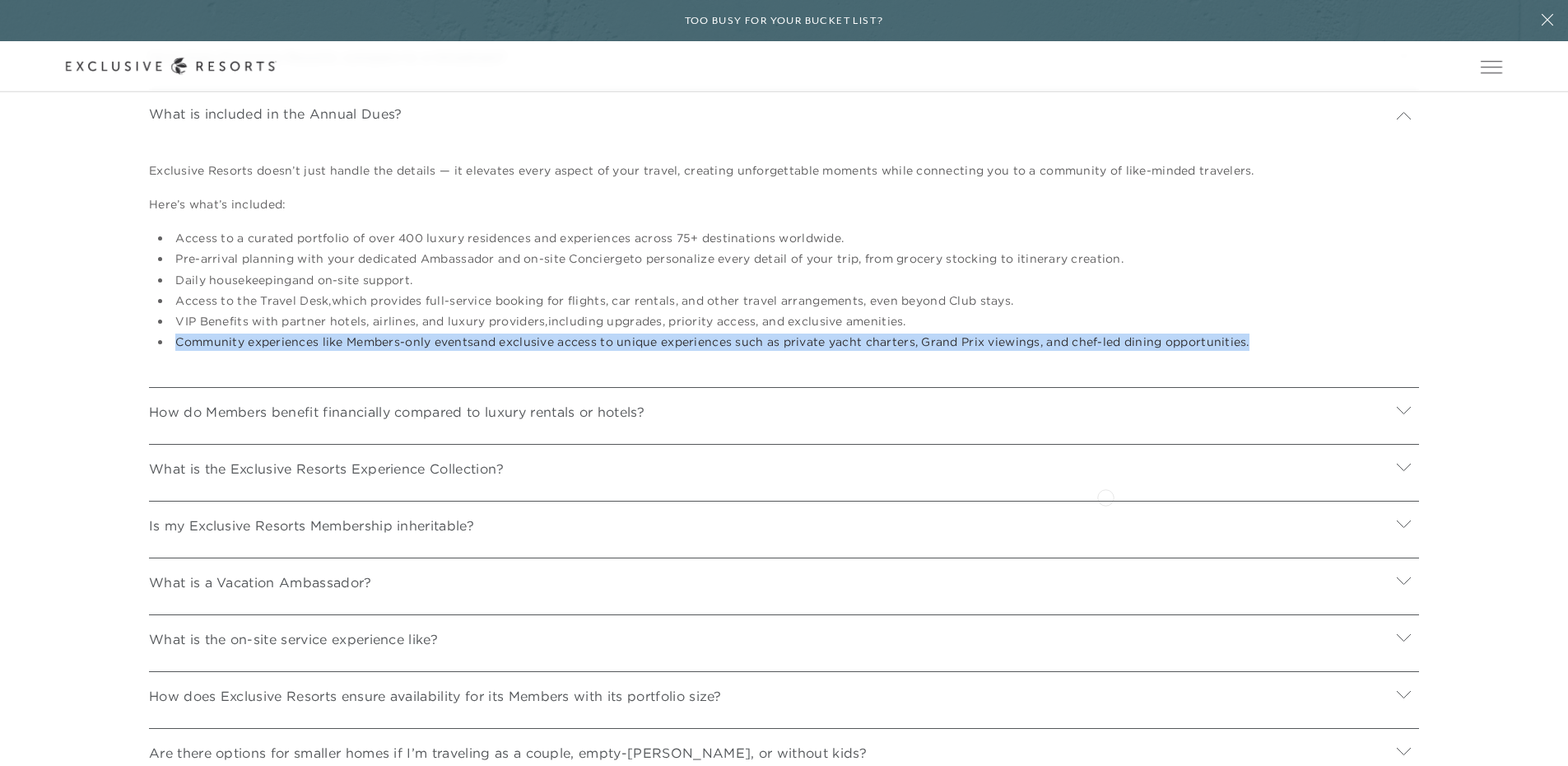
scroll to position [7327, 0]
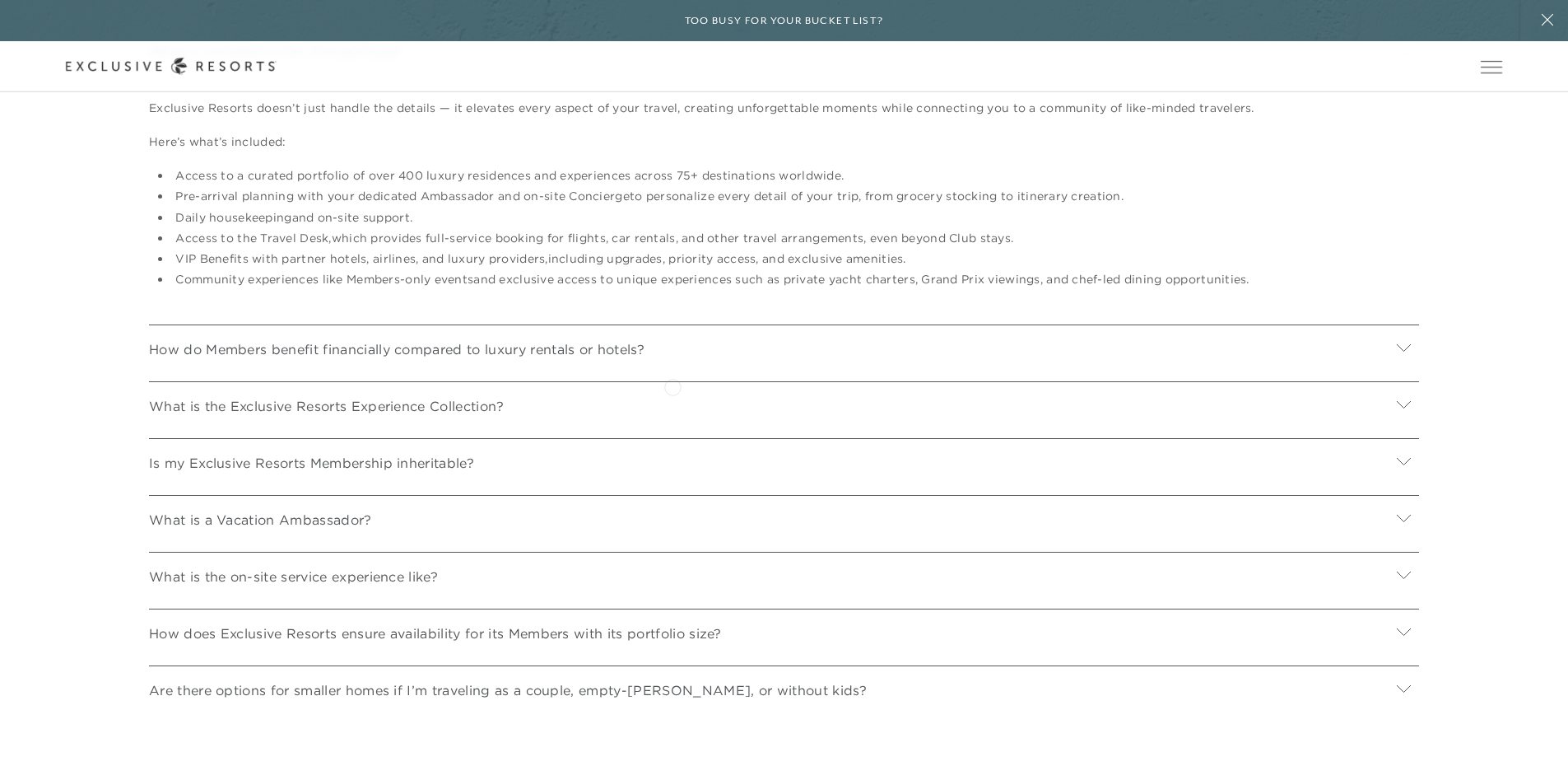
click at [673, 369] on div "How do Members benefit financially compared to luxury rentals or hotels?" at bounding box center [784, 347] width 1270 height 45
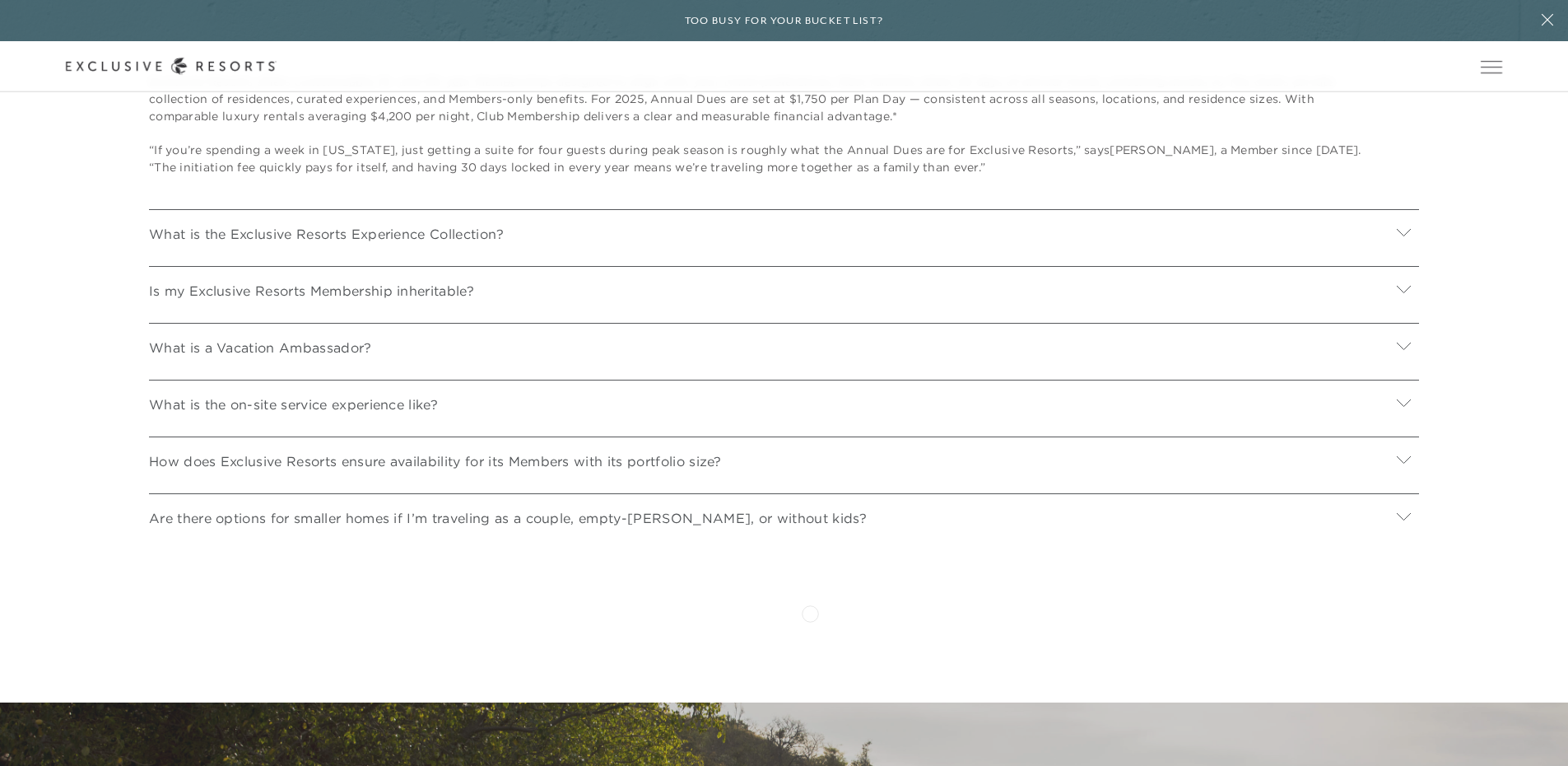
scroll to position [7656, 0]
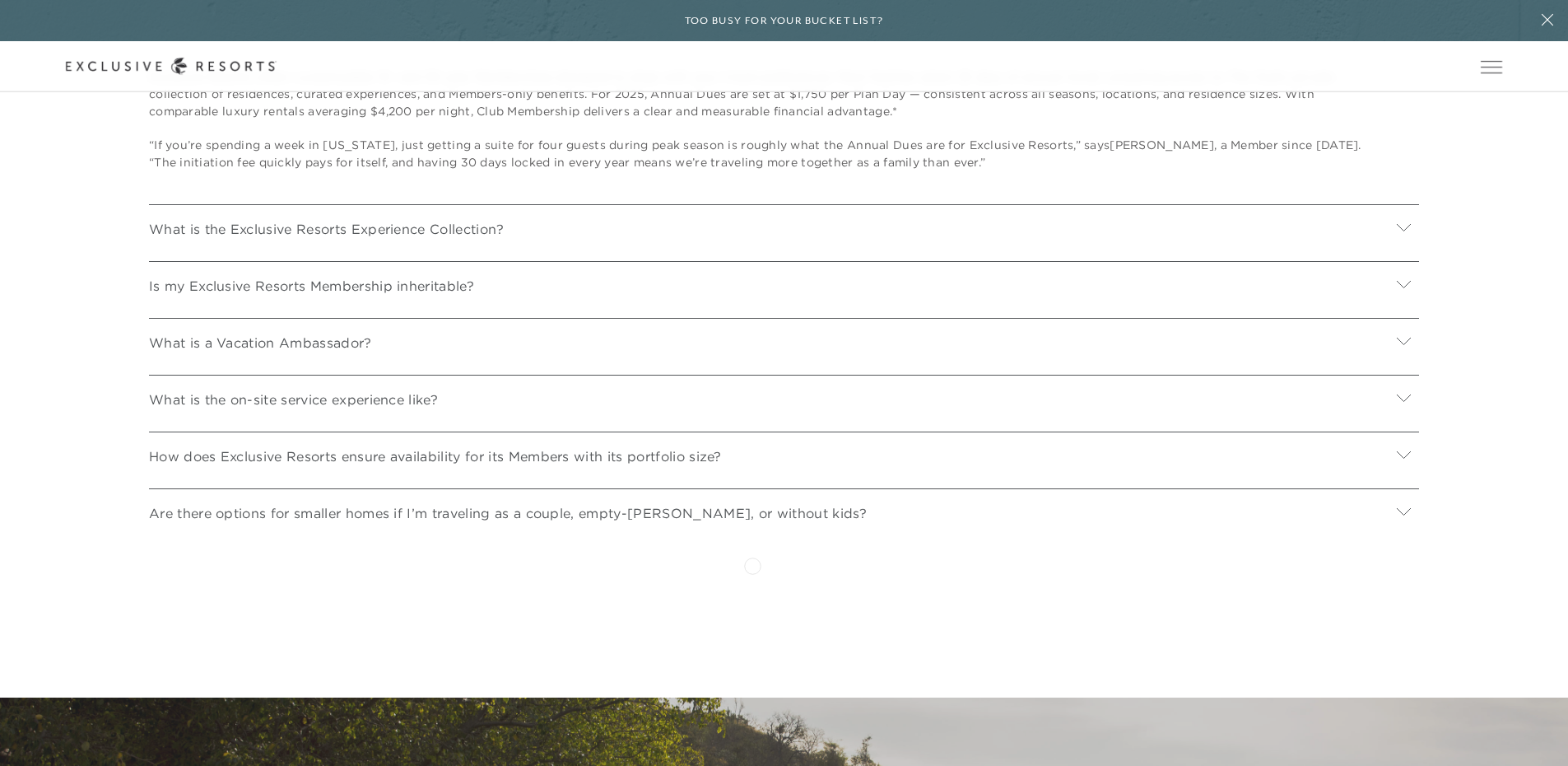
click at [752, 533] on div "Are there options for smaller homes if I’m traveling as a couple, empty-[PERSON…" at bounding box center [784, 510] width 1270 height 45
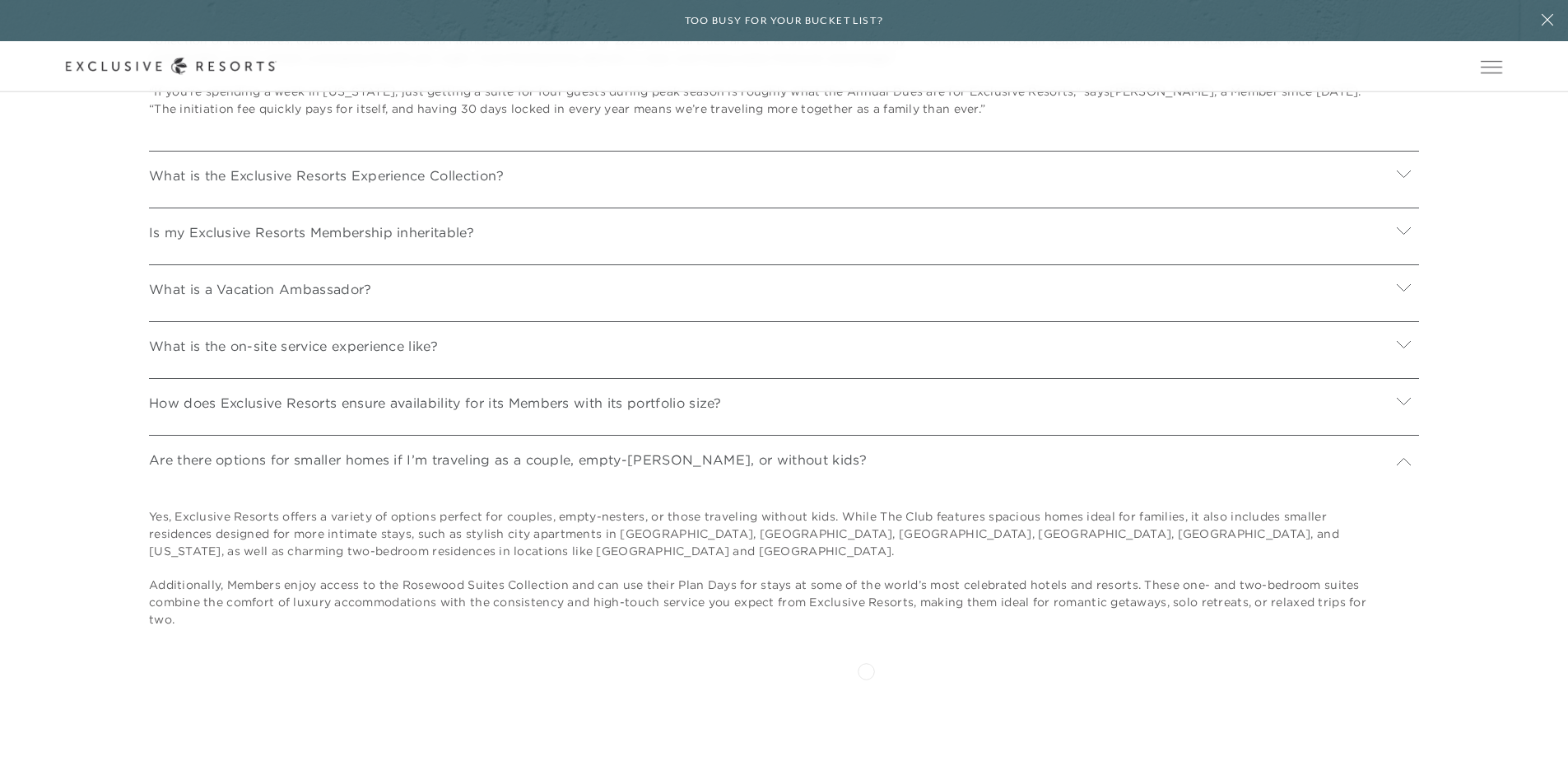
scroll to position [7738, 0]
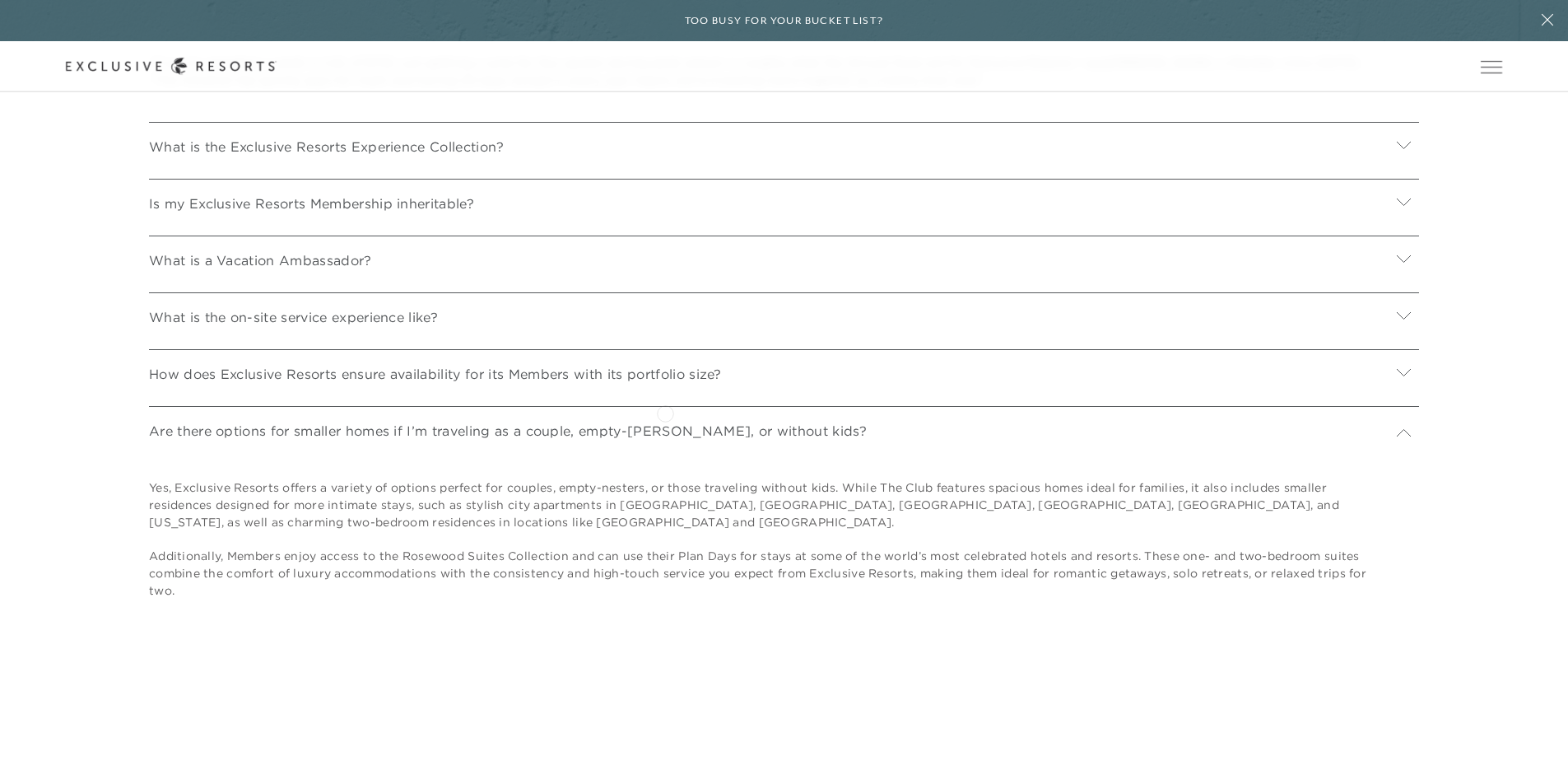
click at [665, 383] on p "How does Exclusive Resorts ensure availability for its Members with its portfol…" at bounding box center [435, 374] width 573 height 20
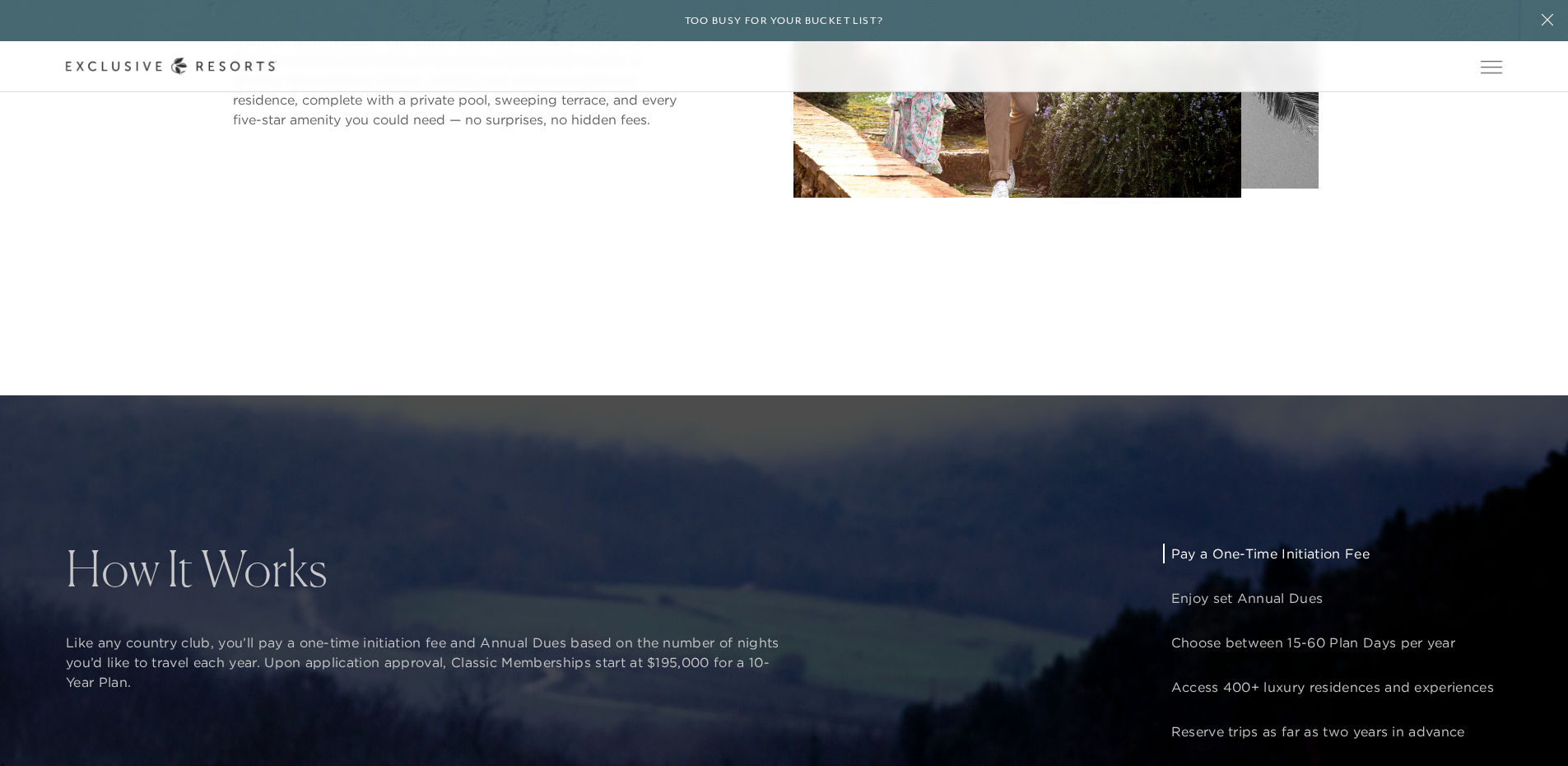
scroll to position [494, 0]
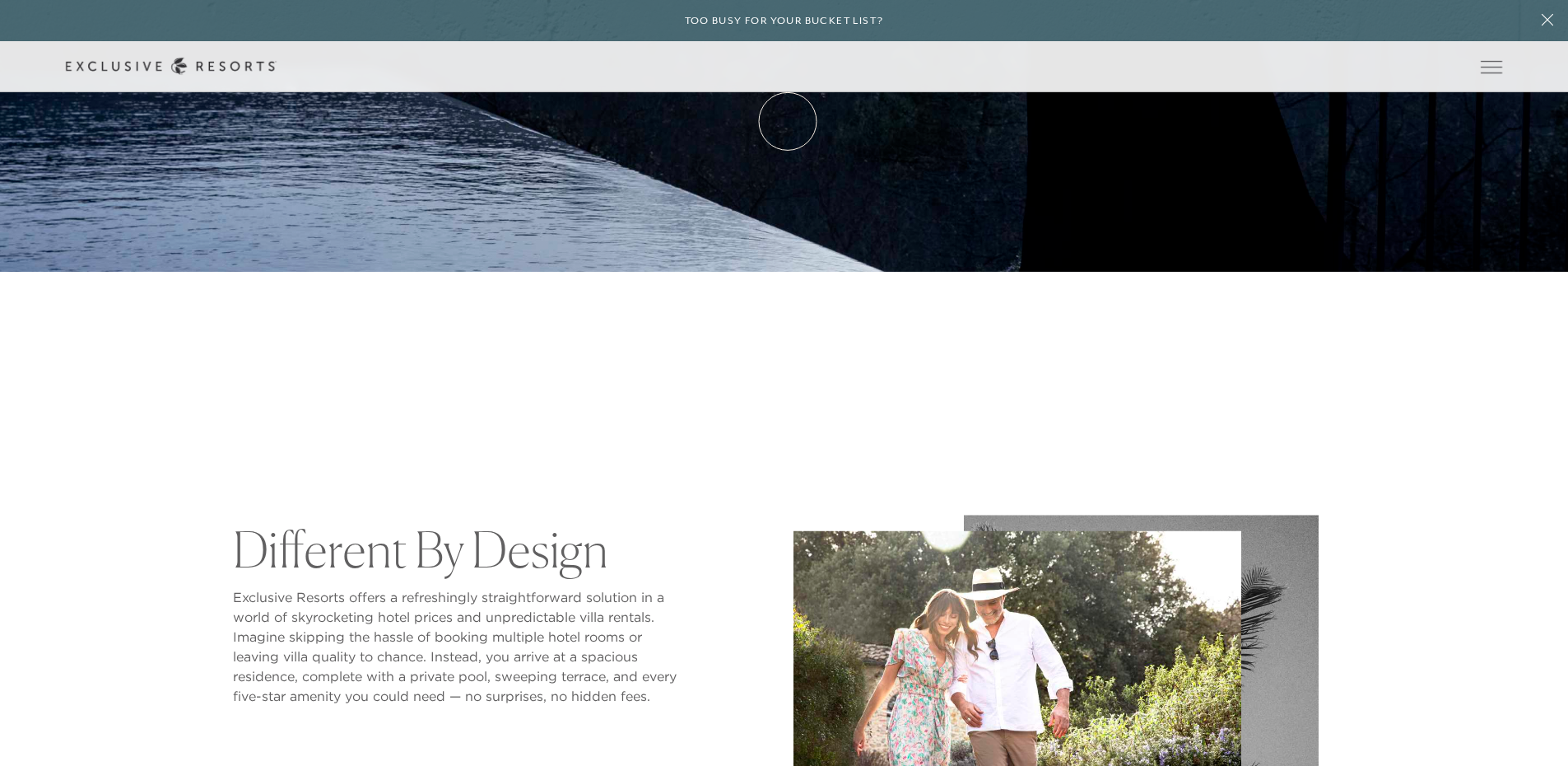
click at [0, 0] on link "Membership" at bounding box center [0, 0] width 0 height 0
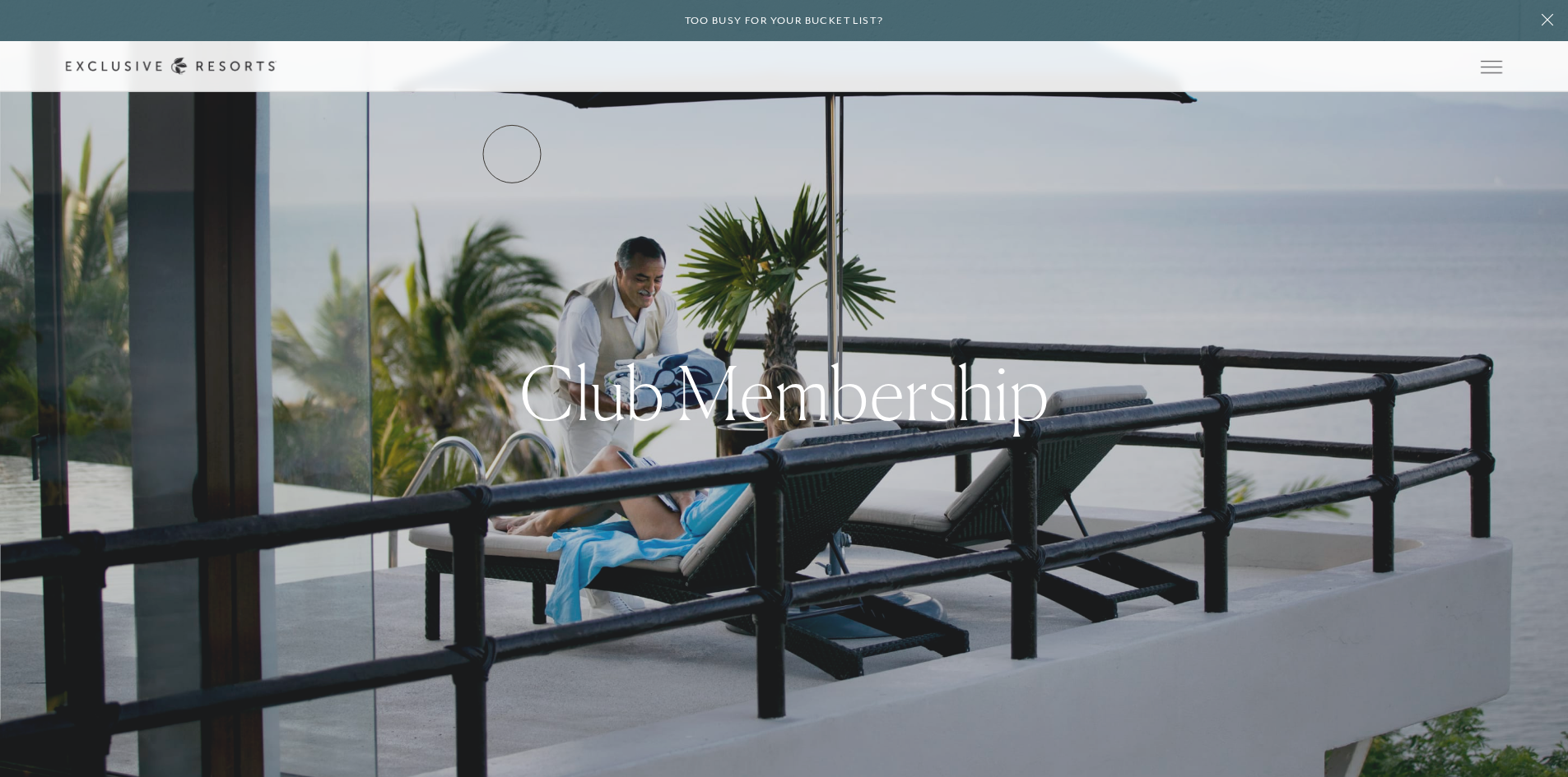
click at [0, 0] on link "Services & Standards" at bounding box center [0, 0] width 0 height 0
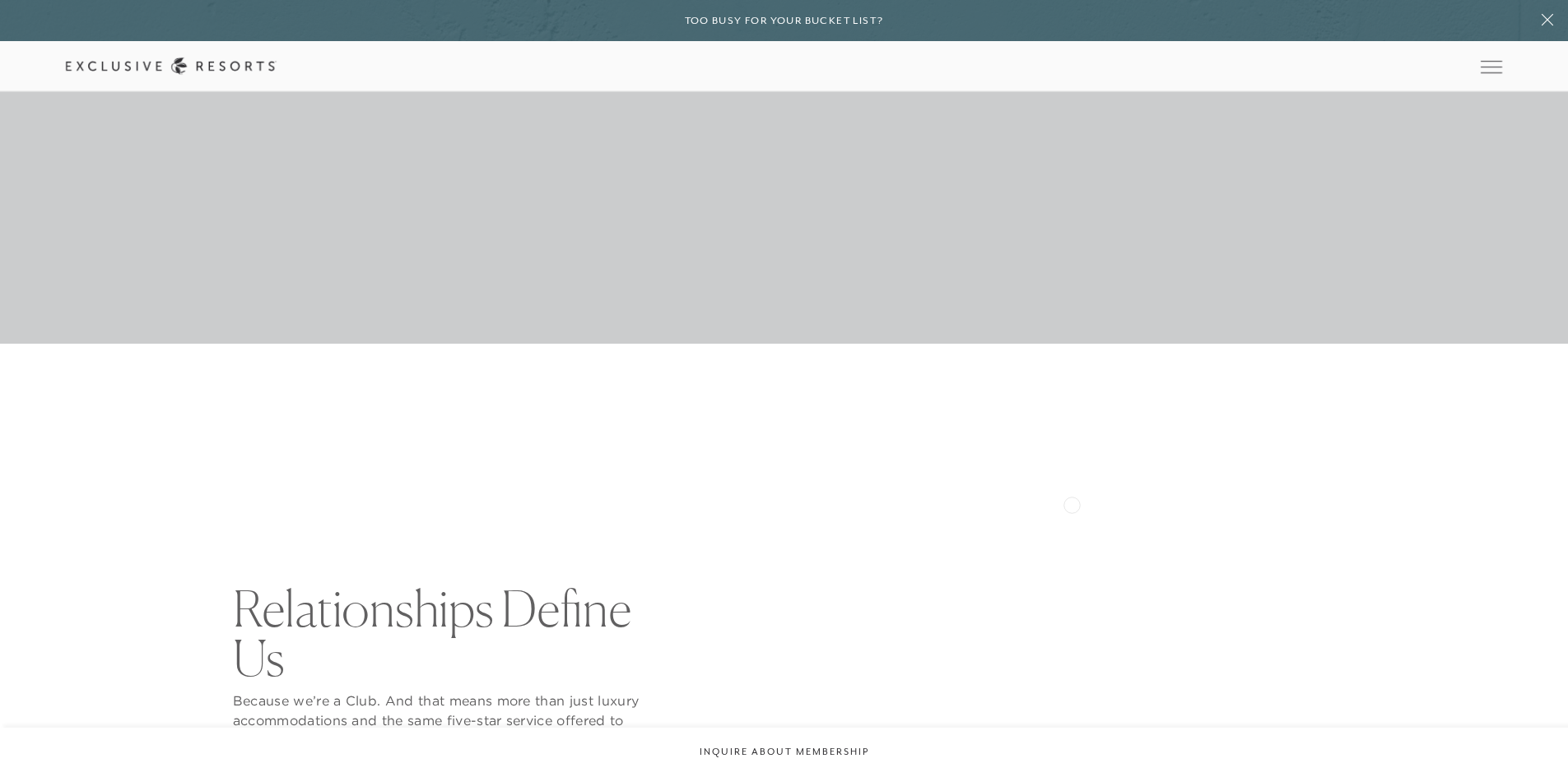
scroll to position [412, 0]
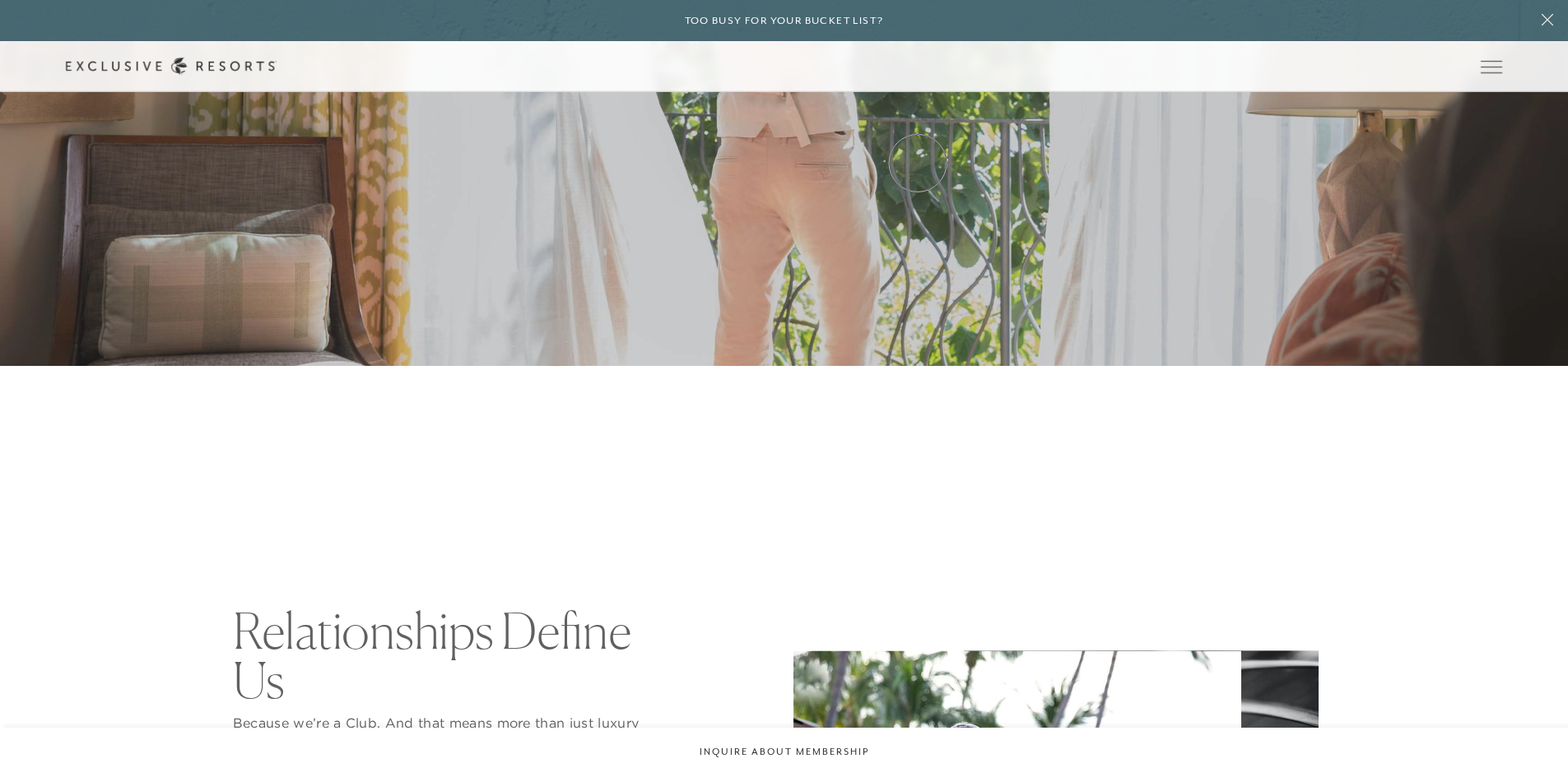
click at [0, 0] on link "VIP Benefits" at bounding box center [0, 0] width 0 height 0
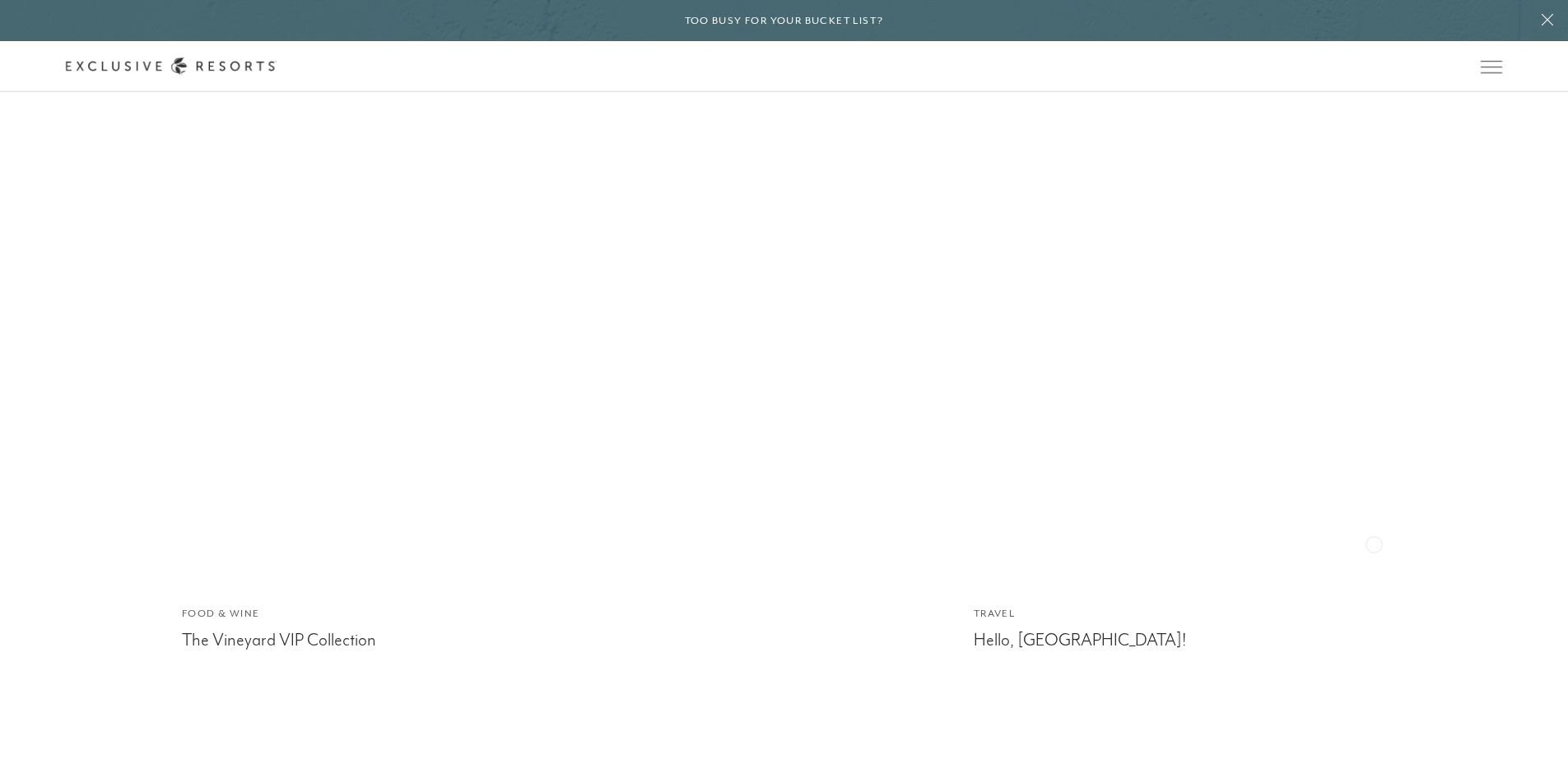
scroll to position [3797, 0]
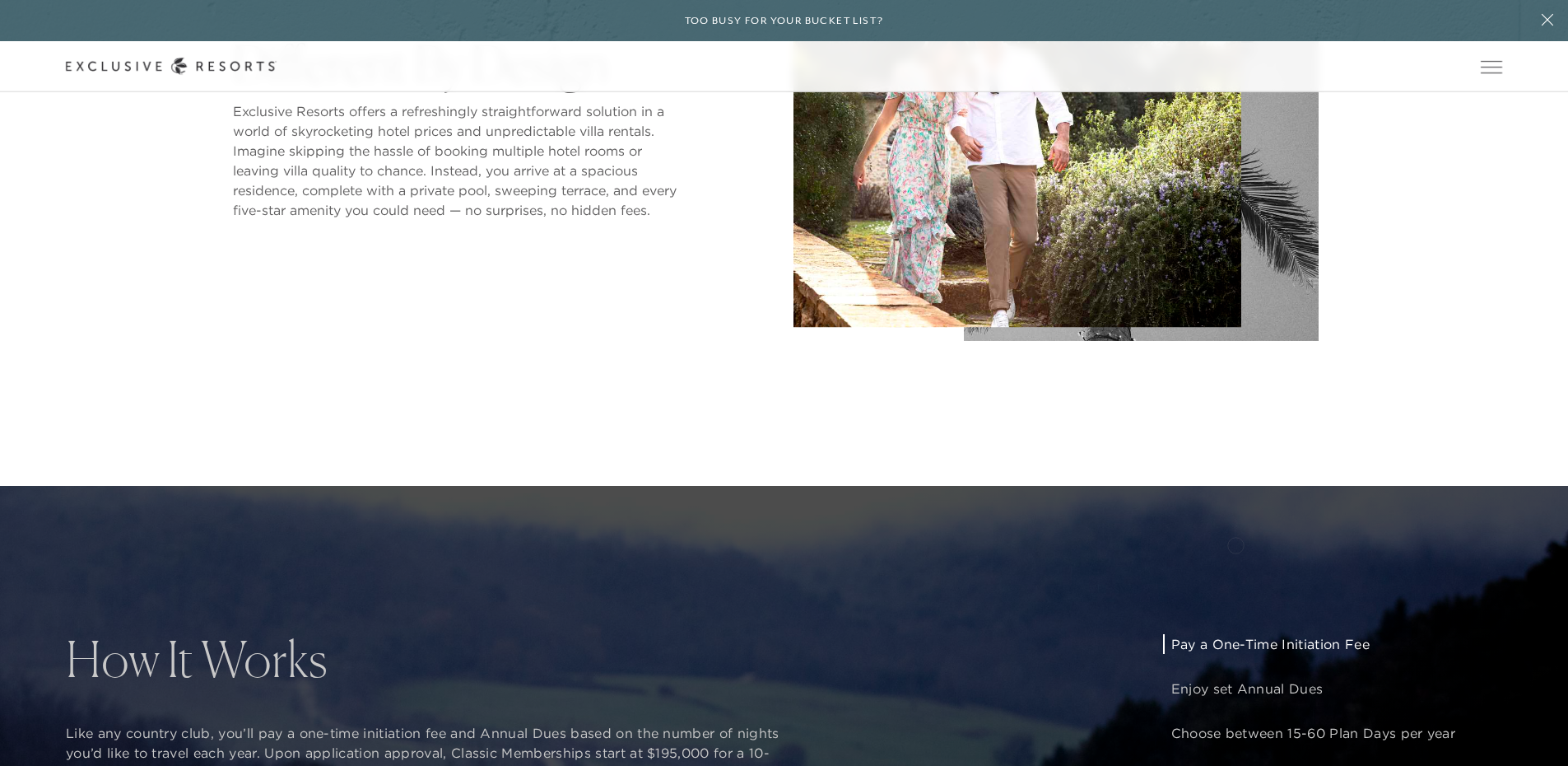
scroll to position [1400, 0]
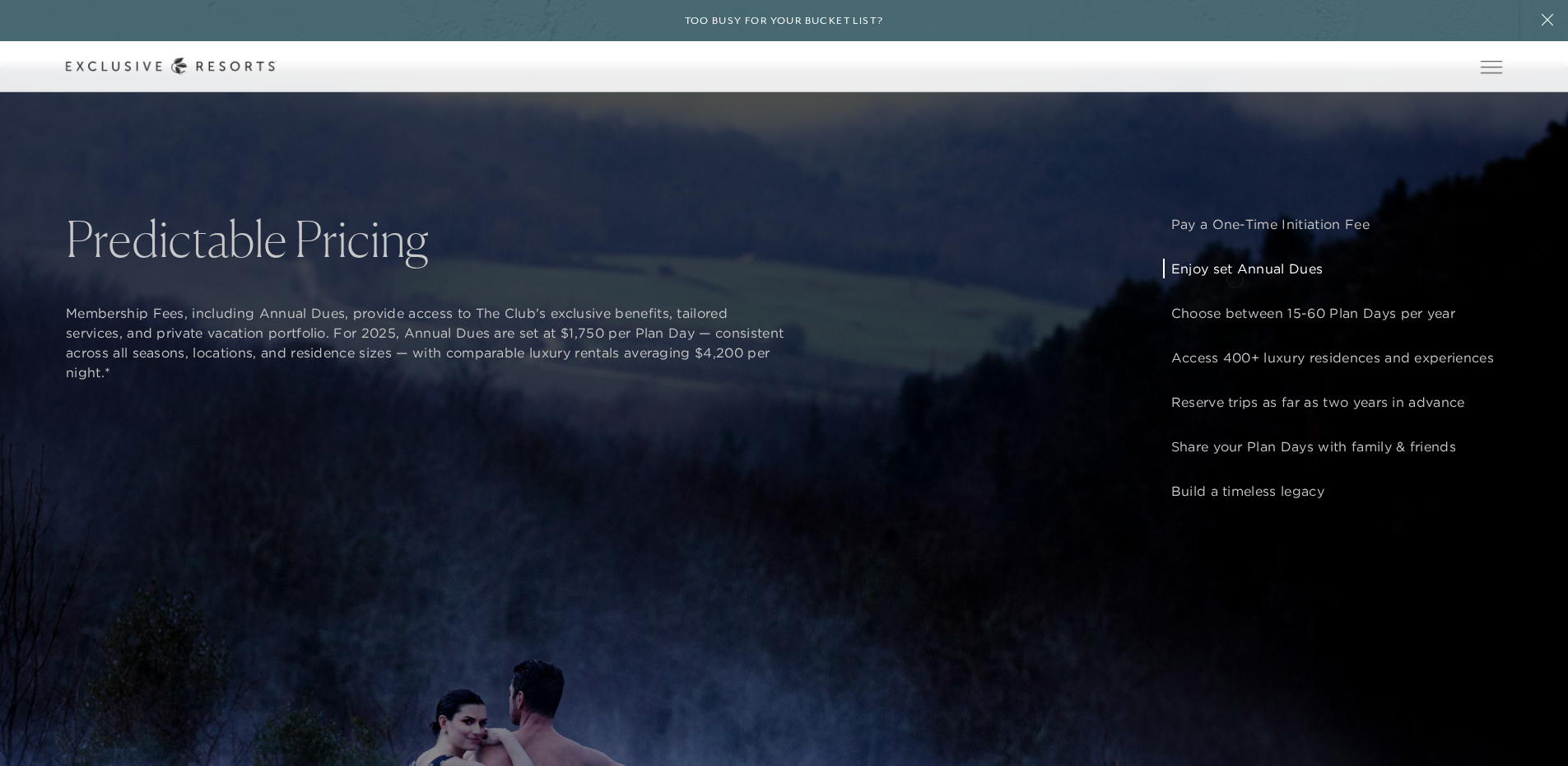
click at [1235, 277] on p "Enjoy set Annual Dues" at bounding box center [1332, 268] width 323 height 20
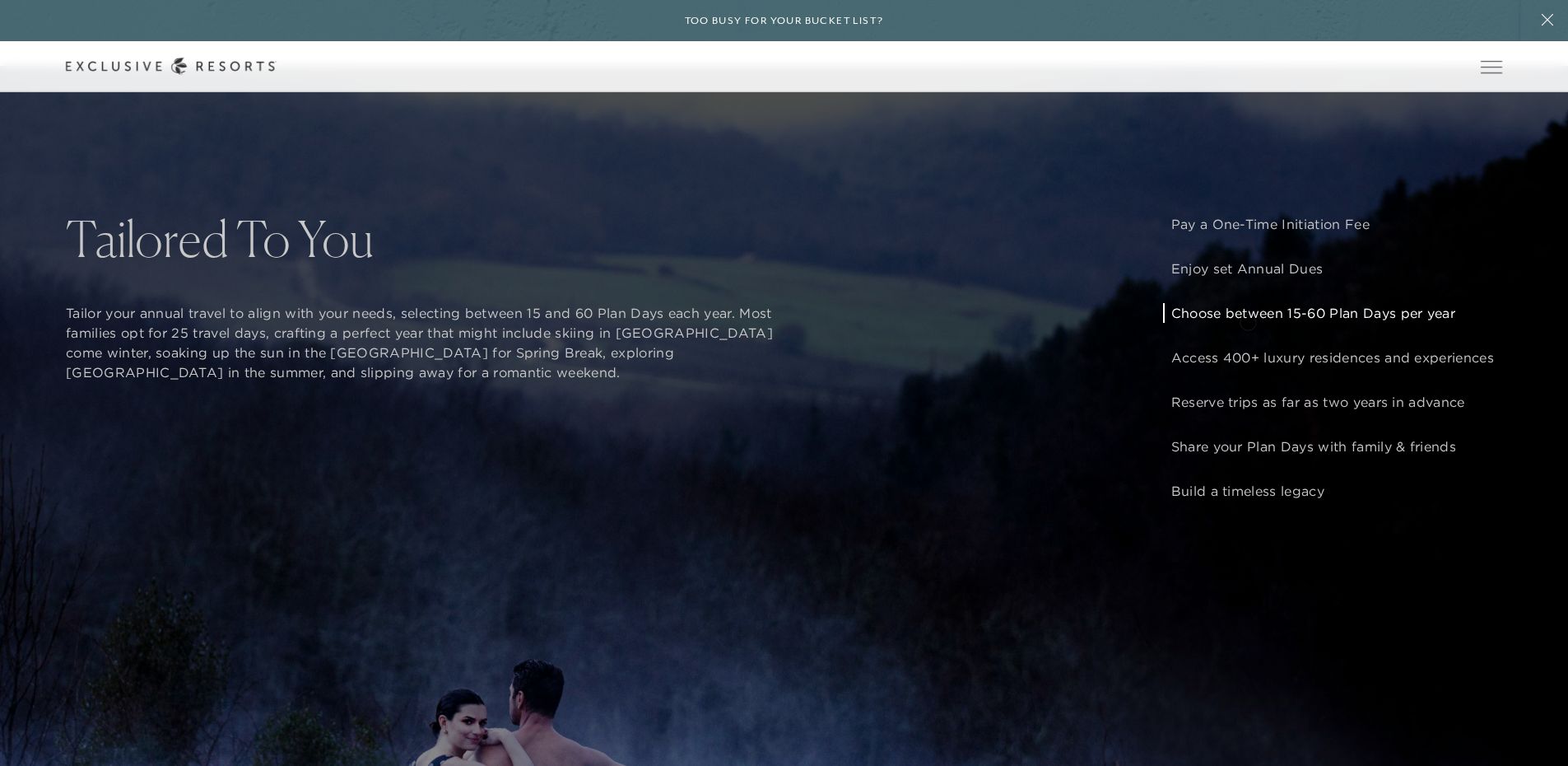
click at [1247, 320] on p "Choose between 15-60 Plan Days per year" at bounding box center [1332, 313] width 323 height 20
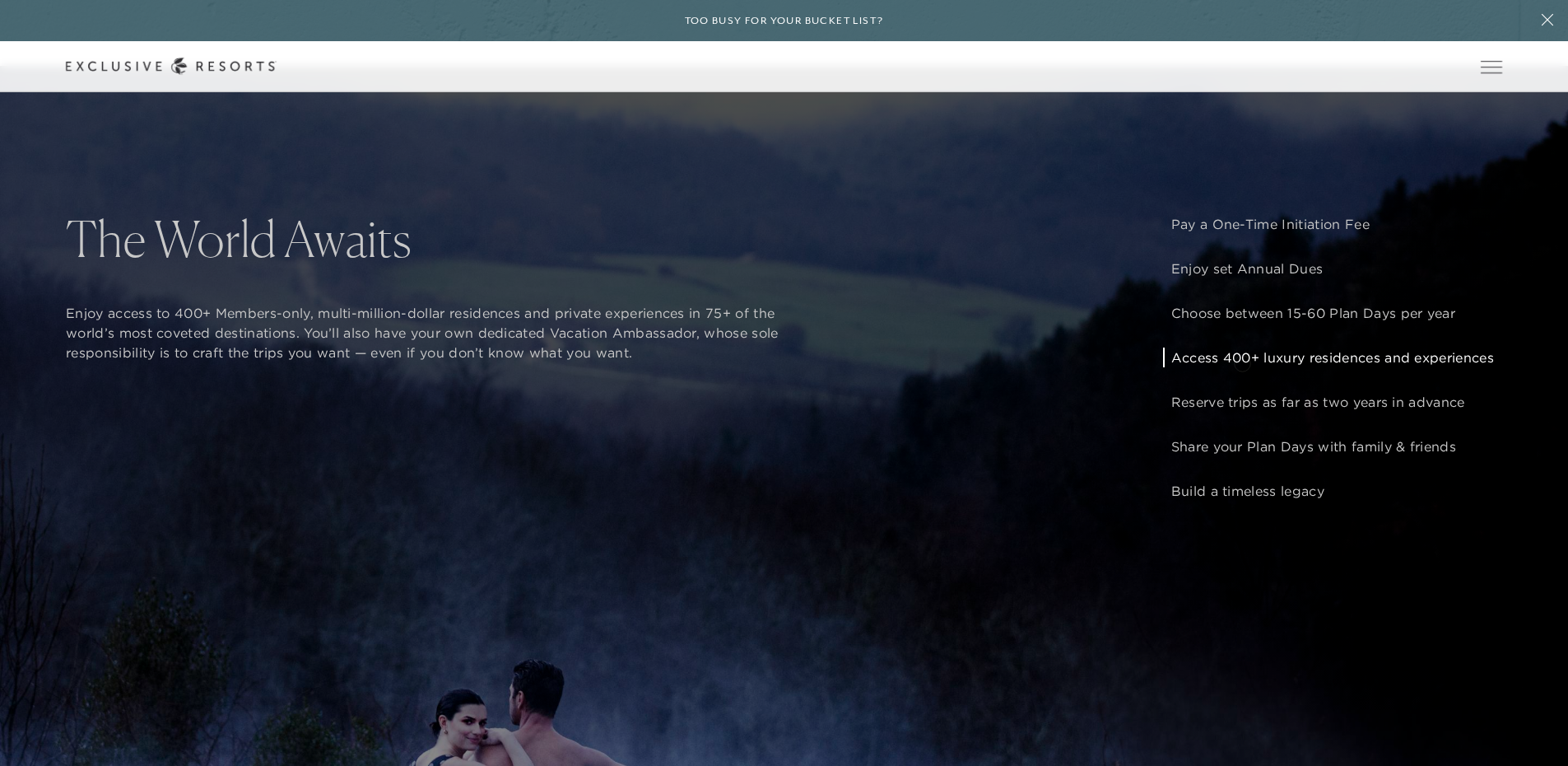
click at [1242, 361] on p "Access 400+ luxury residences and experiences" at bounding box center [1332, 358] width 323 height 20
click at [1262, 412] on p "Reserve trips as far as two years in advance" at bounding box center [1332, 401] width 323 height 20
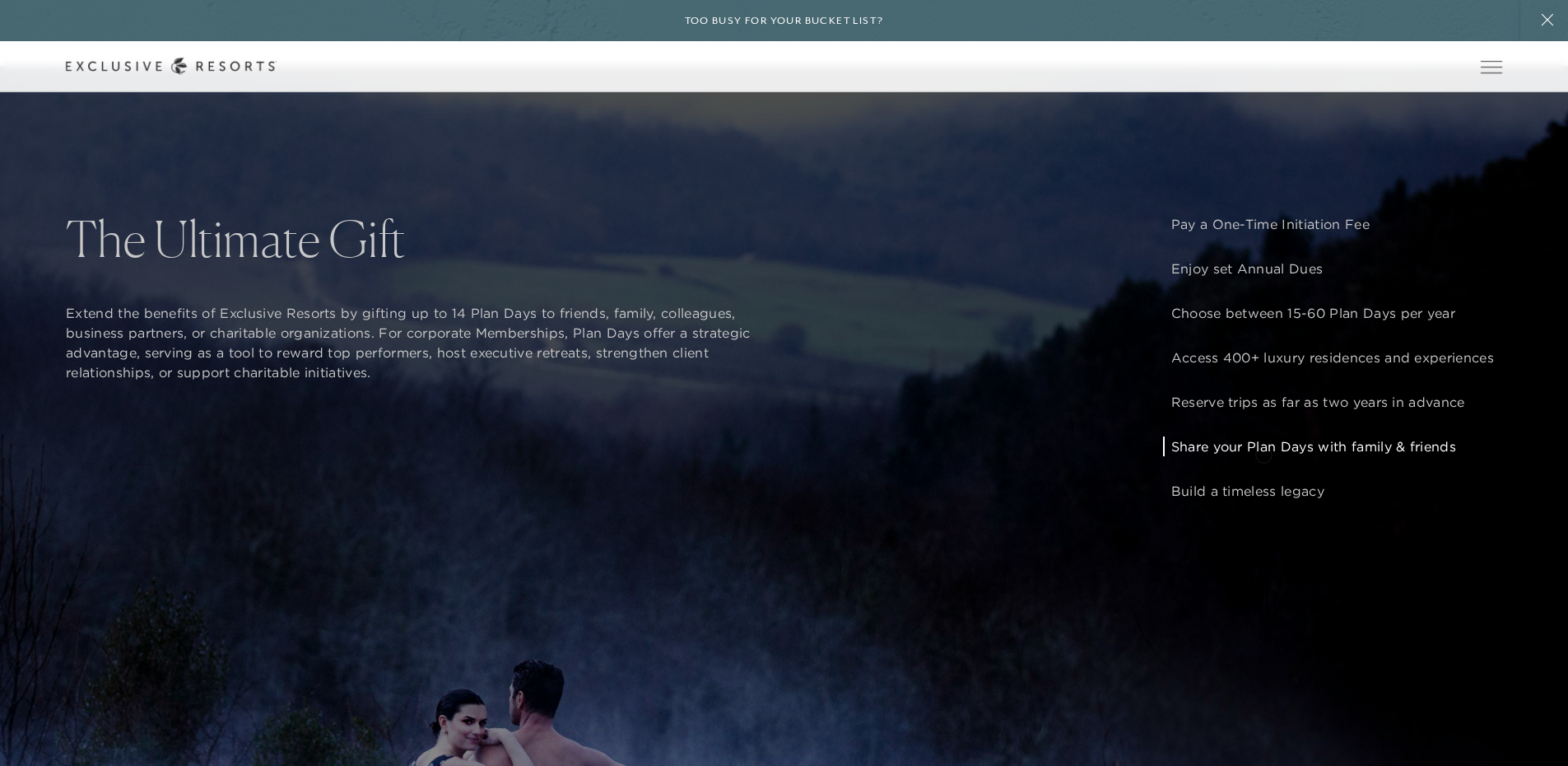
click at [1263, 453] on p "Share your Plan Days with family & friends" at bounding box center [1332, 446] width 323 height 20
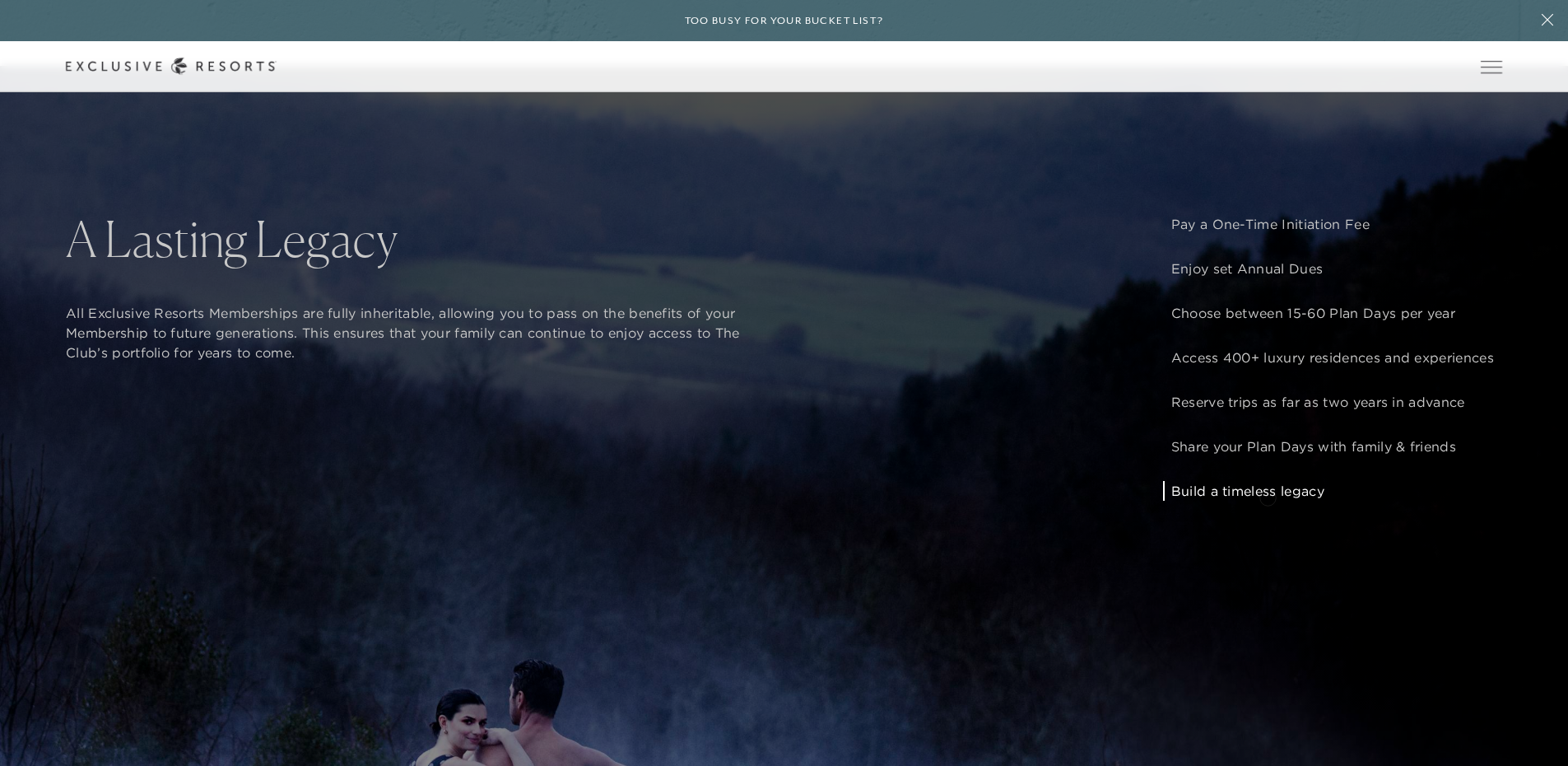
click at [1267, 495] on p "Build a timeless legacy" at bounding box center [1332, 491] width 323 height 20
click at [1287, 362] on p "Access 400+ luxury residences and experiences" at bounding box center [1332, 358] width 323 height 20
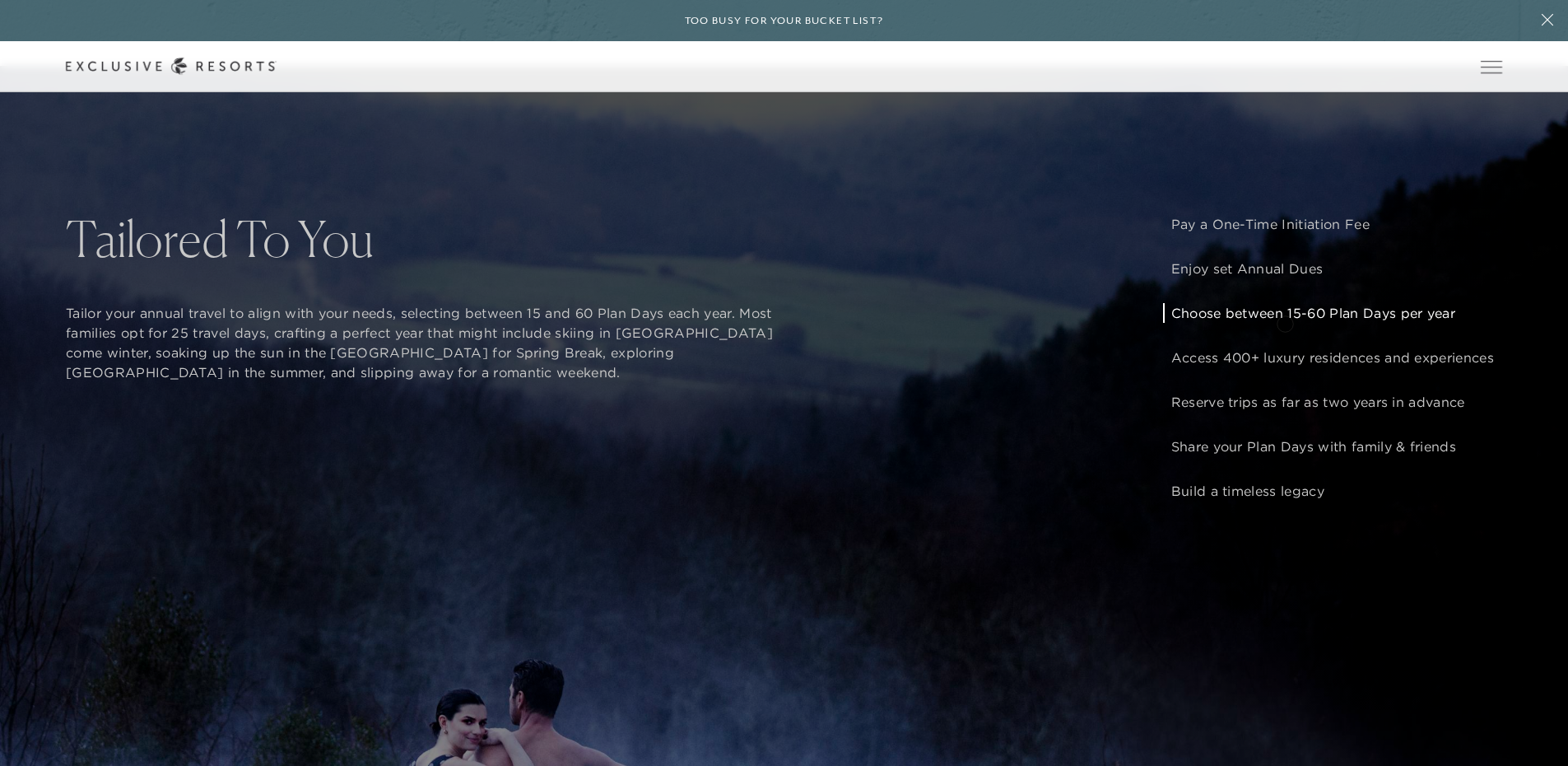
click at [1285, 322] on p "Choose between 15-60 Plan Days per year" at bounding box center [1332, 313] width 323 height 20
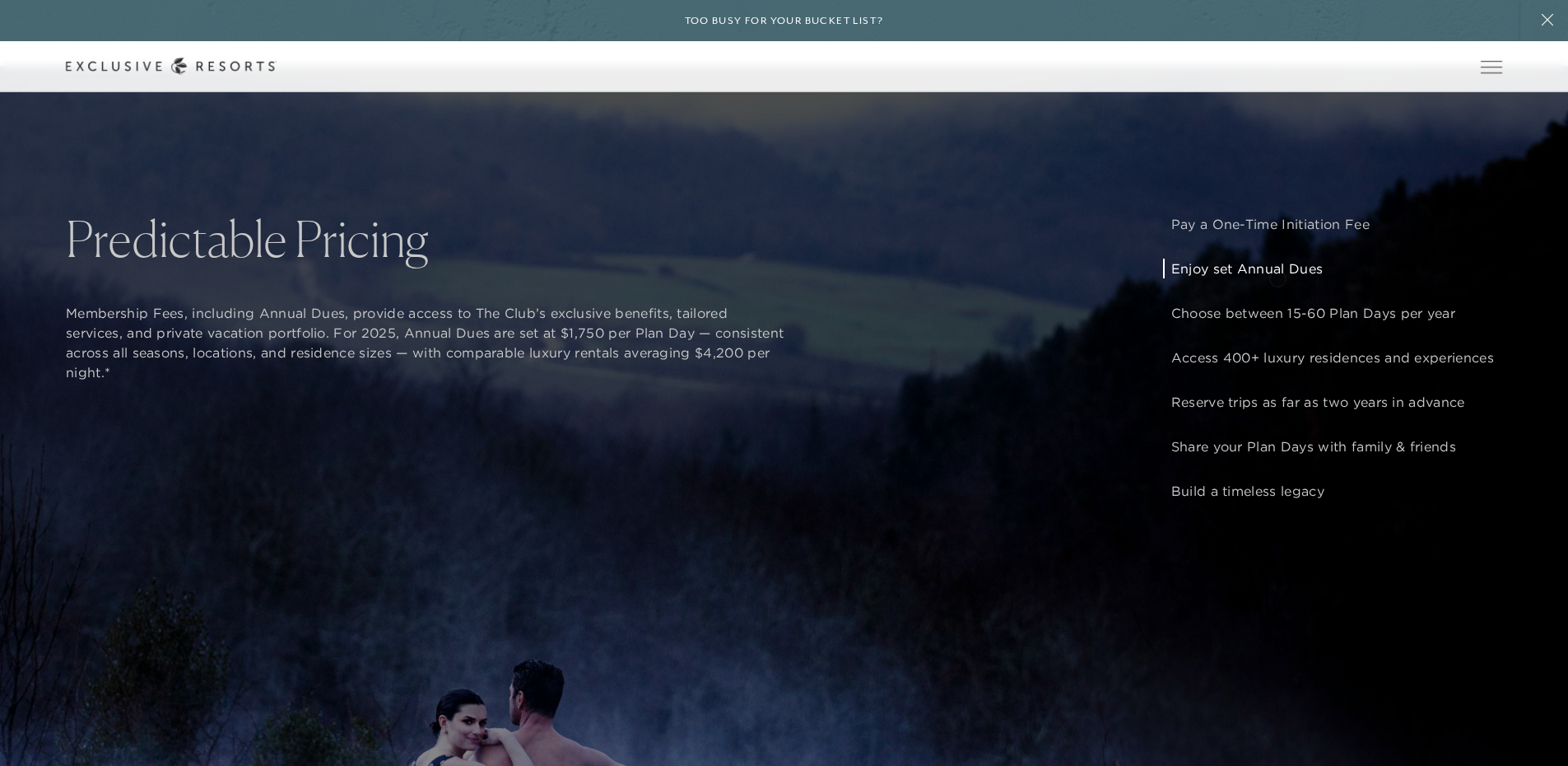
click at [1277, 276] on p "Enjoy set Annual Dues" at bounding box center [1332, 268] width 323 height 20
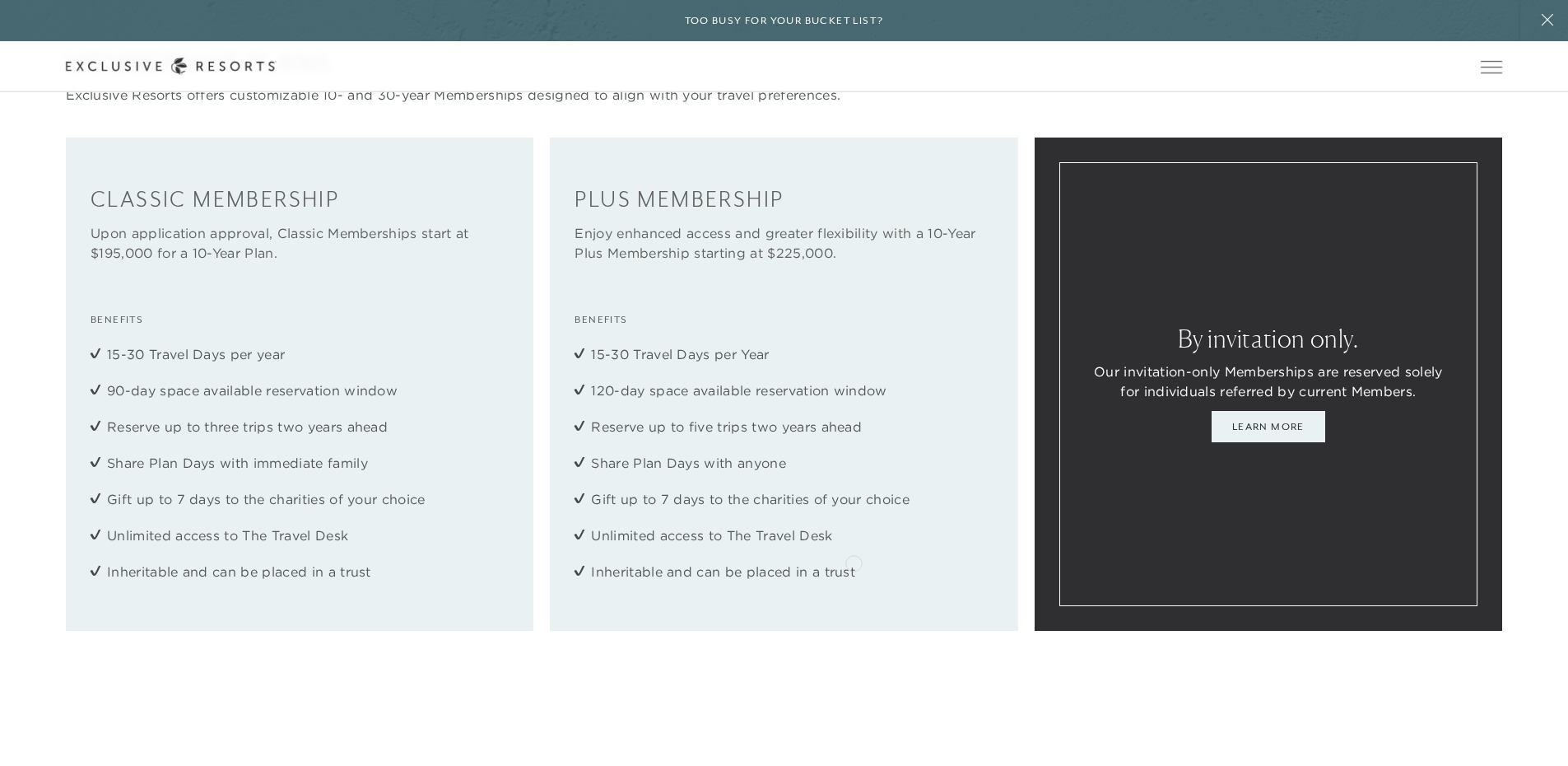
scroll to position [2305, 0]
